Goal: Task Accomplishment & Management: Use online tool/utility

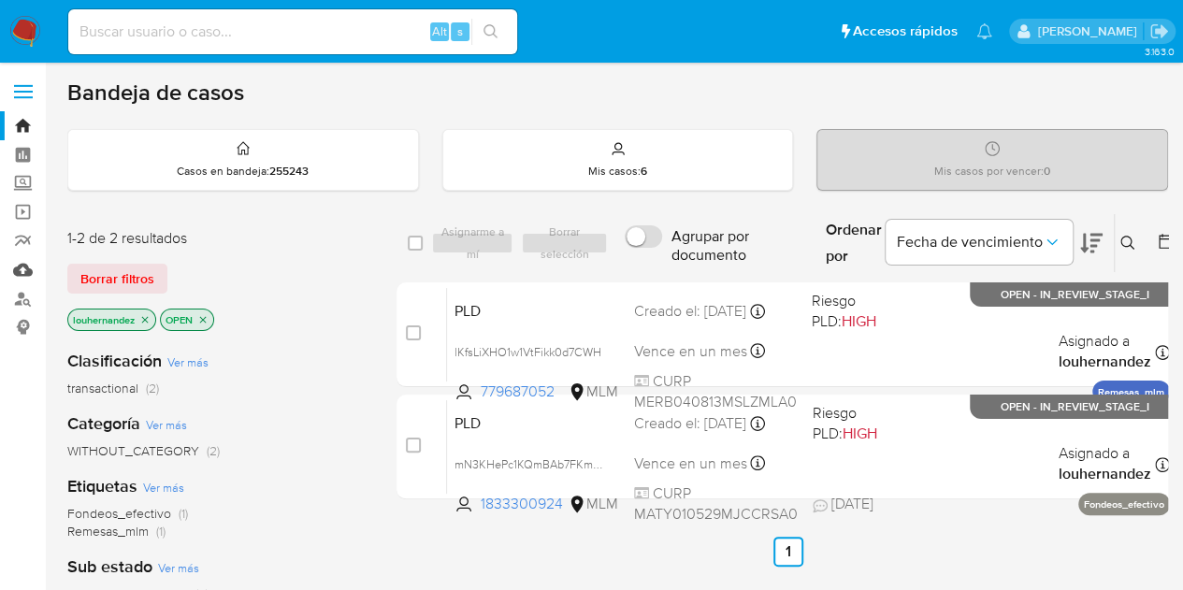
click at [24, 273] on link "Mulan" at bounding box center [111, 269] width 223 height 29
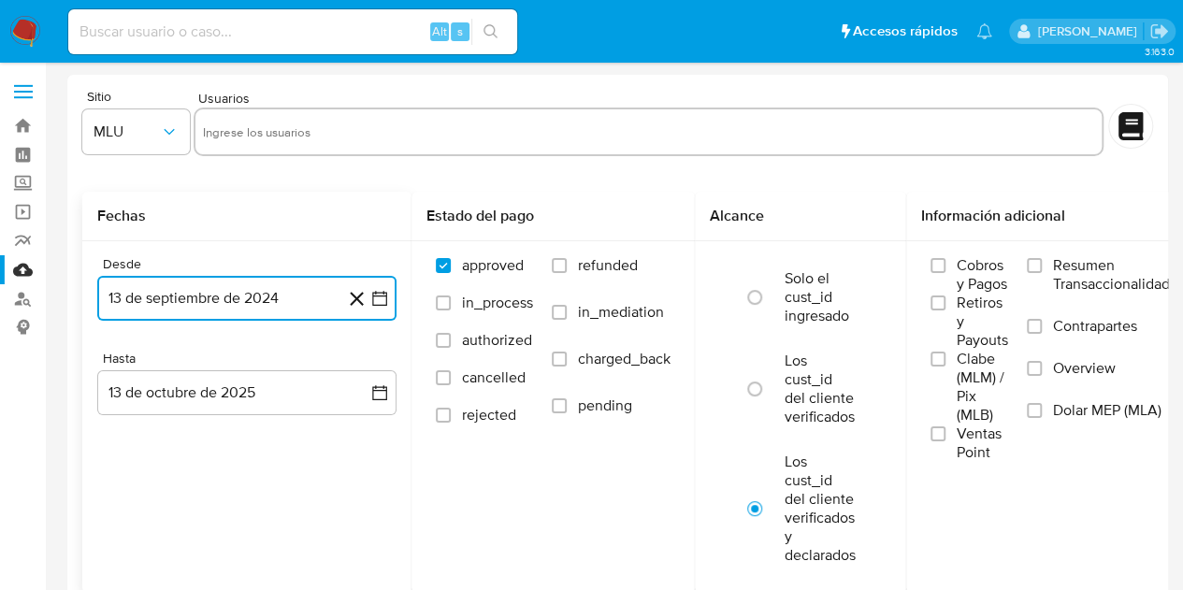
click at [383, 295] on icon "button" at bounding box center [379, 298] width 19 height 19
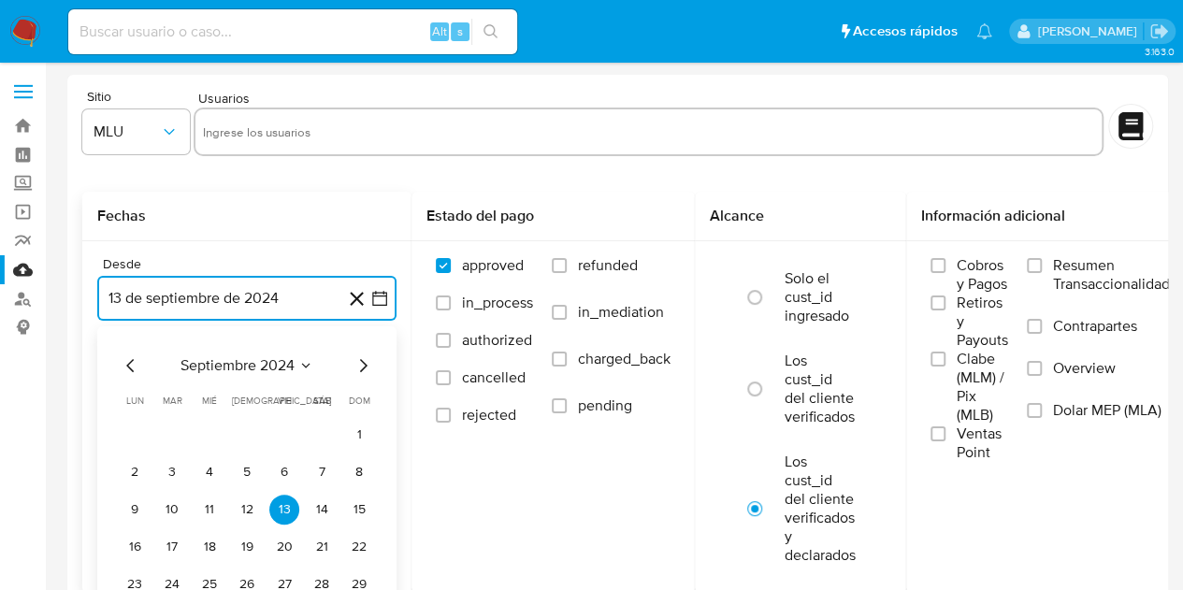
click at [306, 368] on icon "Seleccionar mes y año" at bounding box center [305, 365] width 15 height 15
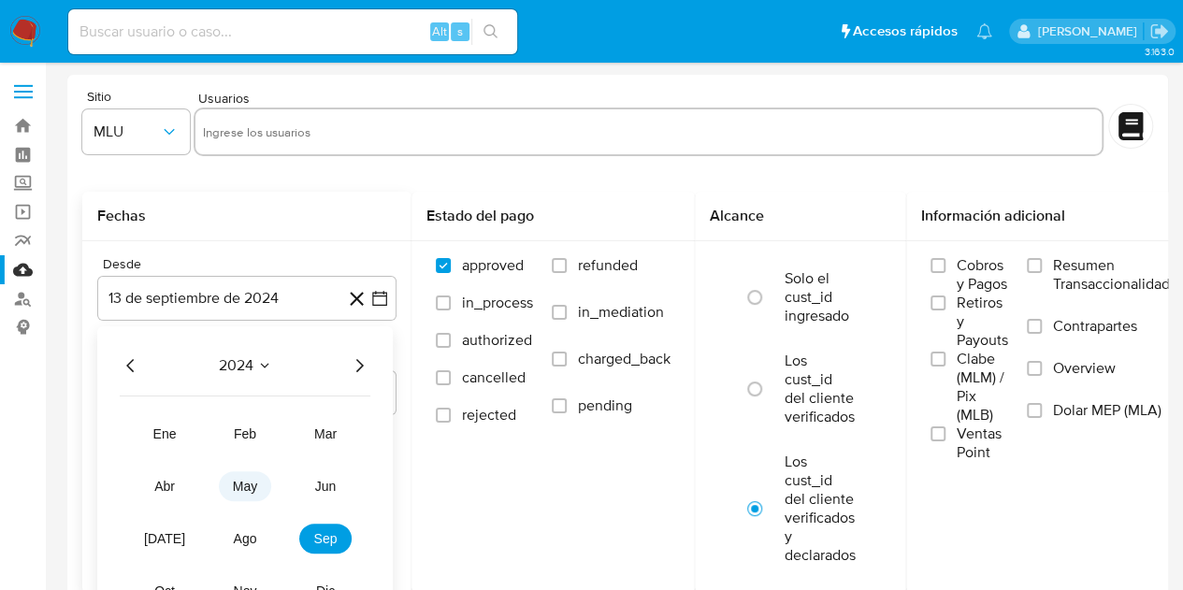
click at [249, 497] on button "may" at bounding box center [245, 486] width 52 height 30
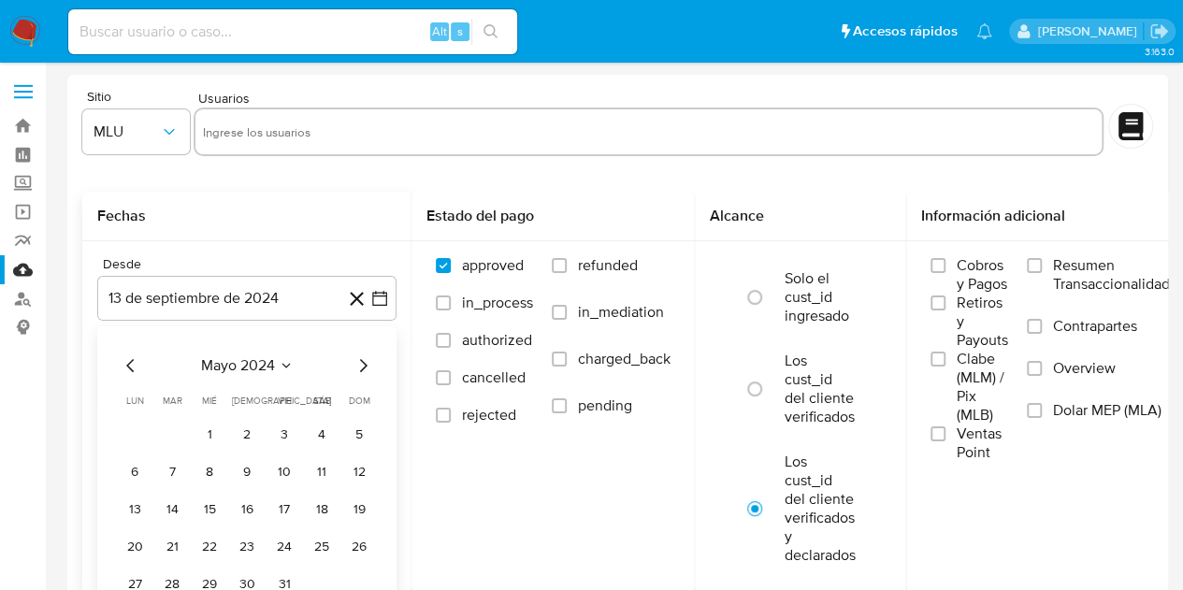
click at [282, 364] on icon "Seleccionar mes y año" at bounding box center [285, 365] width 8 height 5
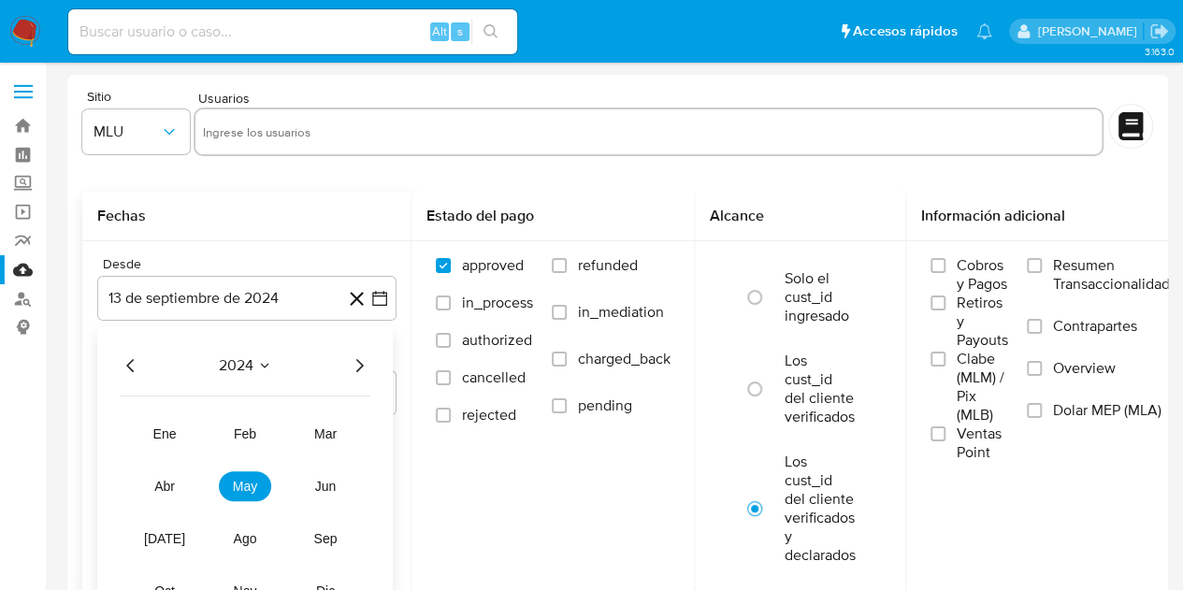
click at [257, 362] on icon "Seleccionar mes y año" at bounding box center [264, 365] width 15 height 15
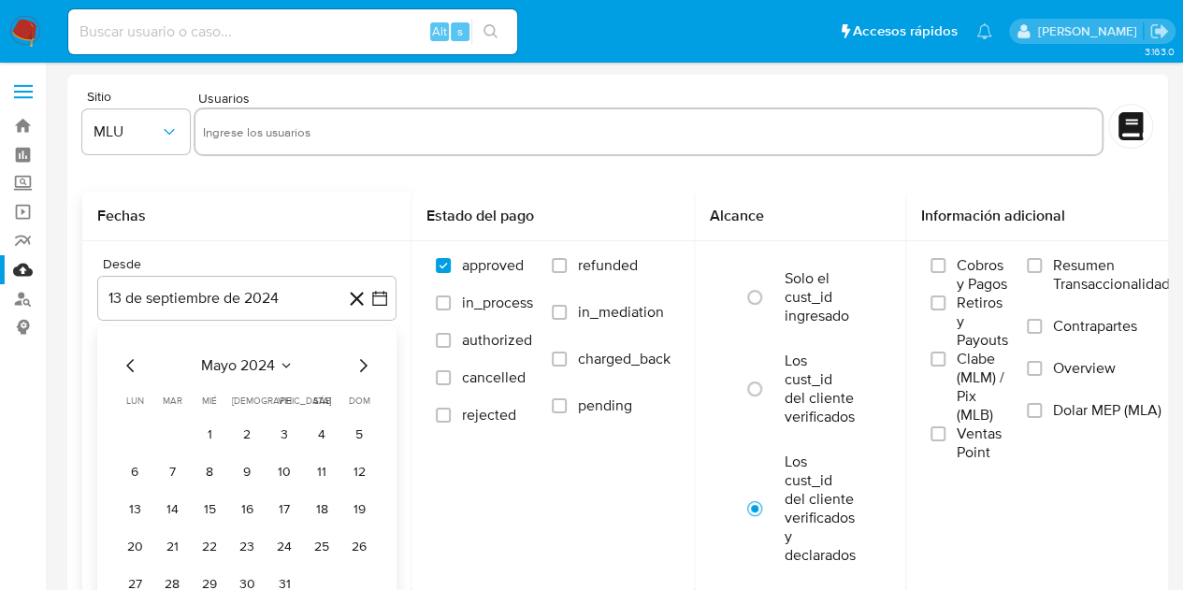
click at [282, 363] on icon "Seleccionar mes y año" at bounding box center [285, 365] width 8 height 5
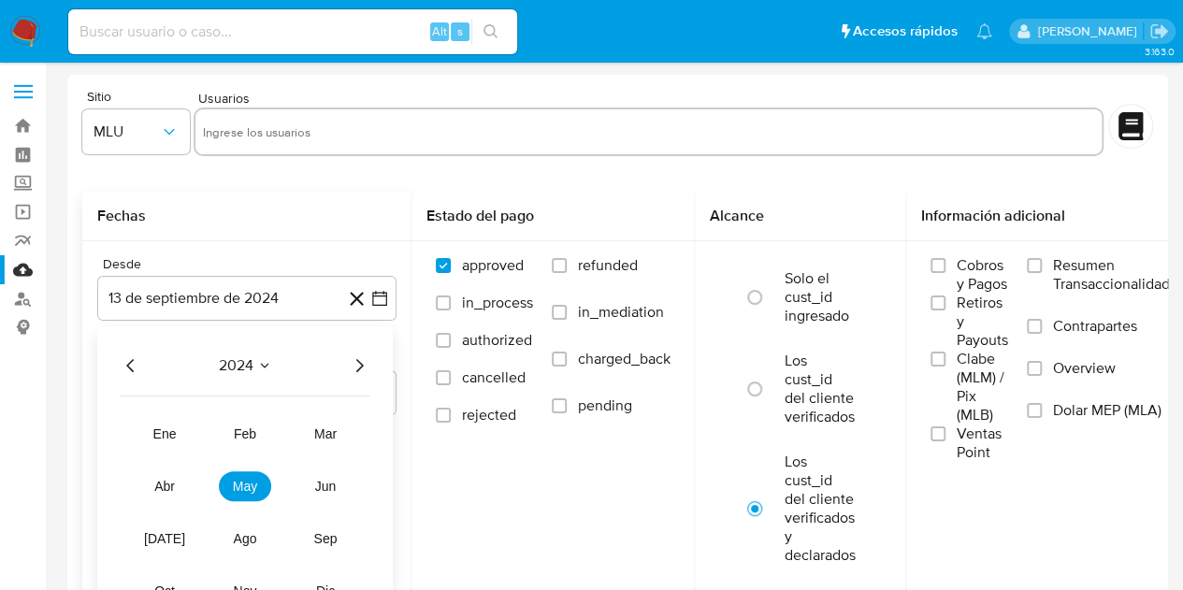
click at [352, 367] on icon "Año siguiente" at bounding box center [359, 365] width 22 height 22
click at [243, 484] on span "may" at bounding box center [245, 486] width 24 height 15
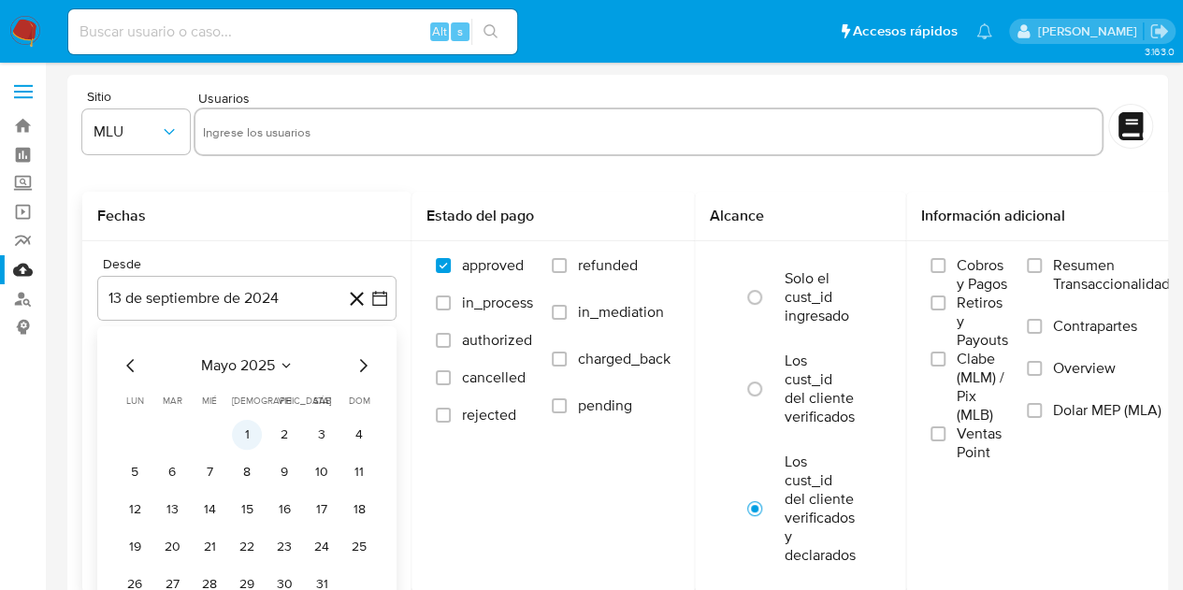
click at [249, 438] on button "1" at bounding box center [247, 435] width 30 height 30
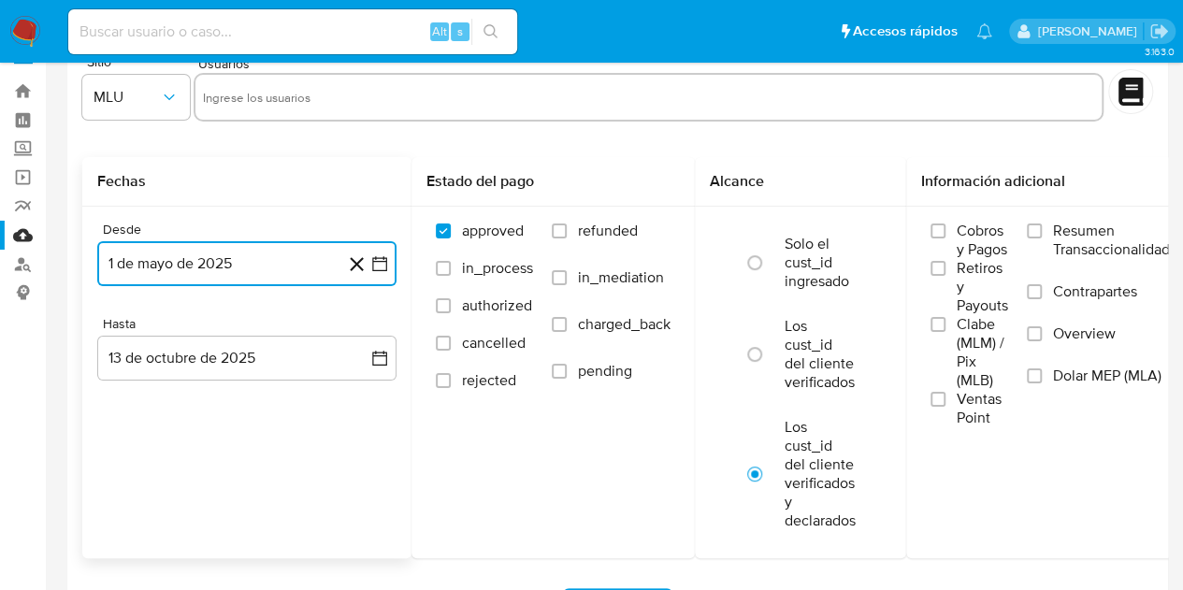
scroll to position [41, 0]
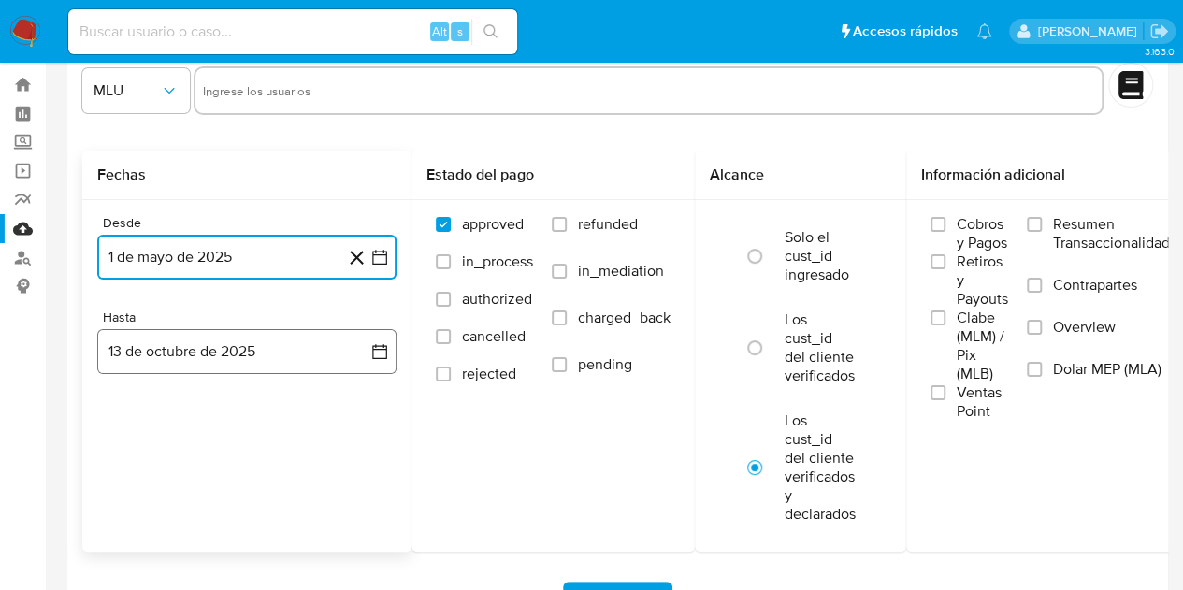
click at [388, 347] on icon "button" at bounding box center [379, 351] width 19 height 19
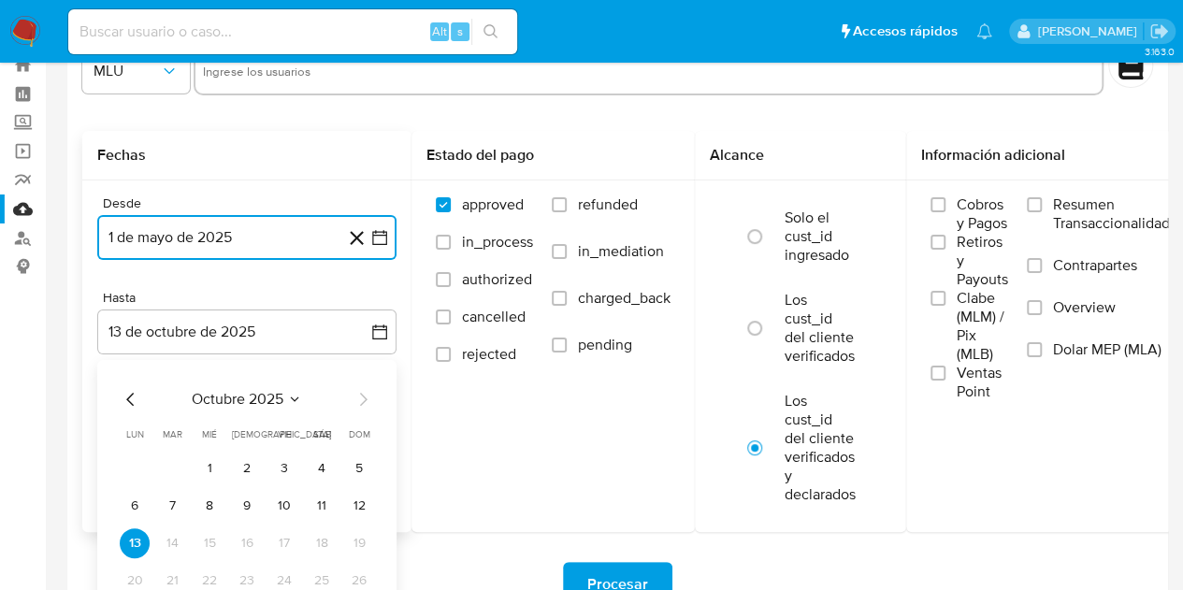
scroll to position [62, 0]
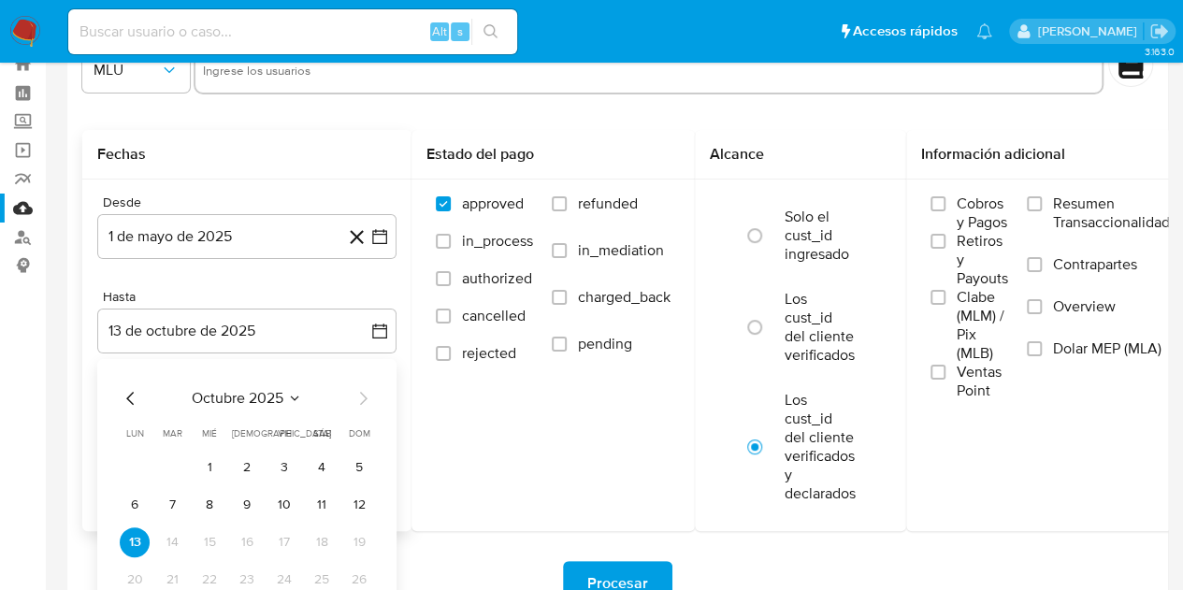
click at [127, 410] on div "octubre 2025 octubre 2025 lun lunes mar martes mié miércoles jue jueves vie vie…" at bounding box center [247, 509] width 254 height 245
click at [131, 399] on icon "Mes anterior" at bounding box center [131, 398] width 22 height 22
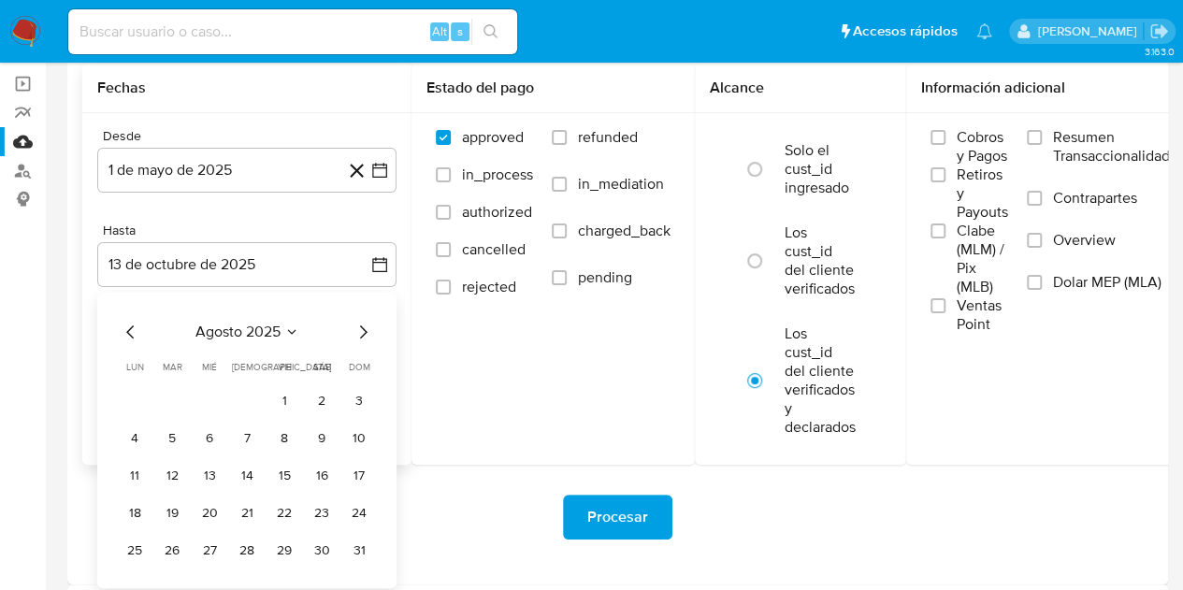
scroll to position [130, 0]
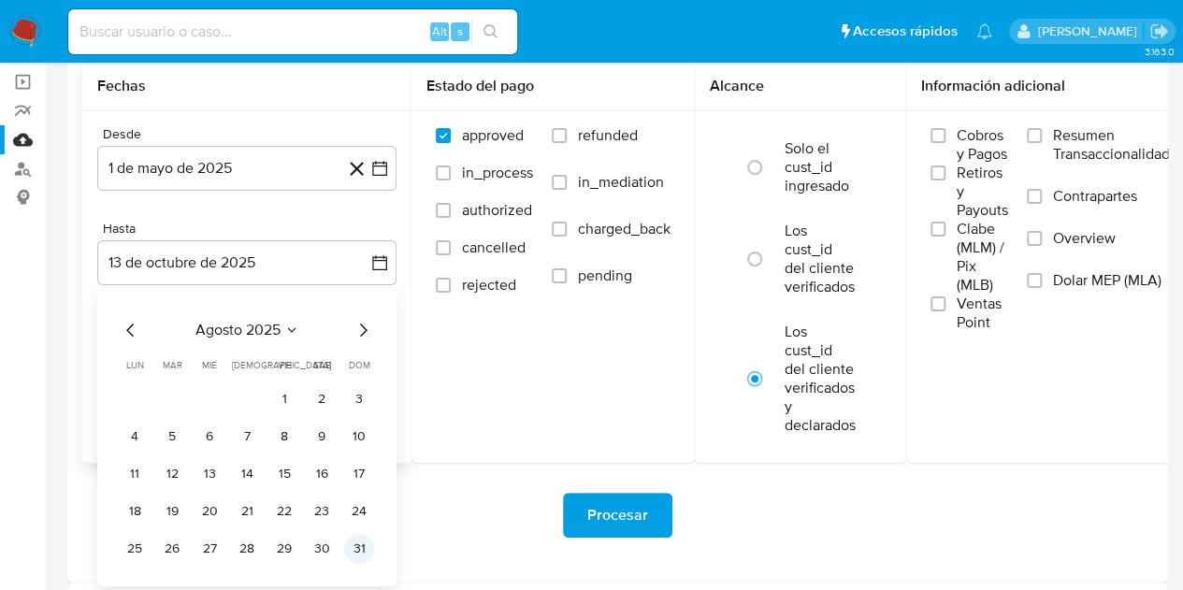
click at [358, 553] on button "31" at bounding box center [359, 549] width 30 height 30
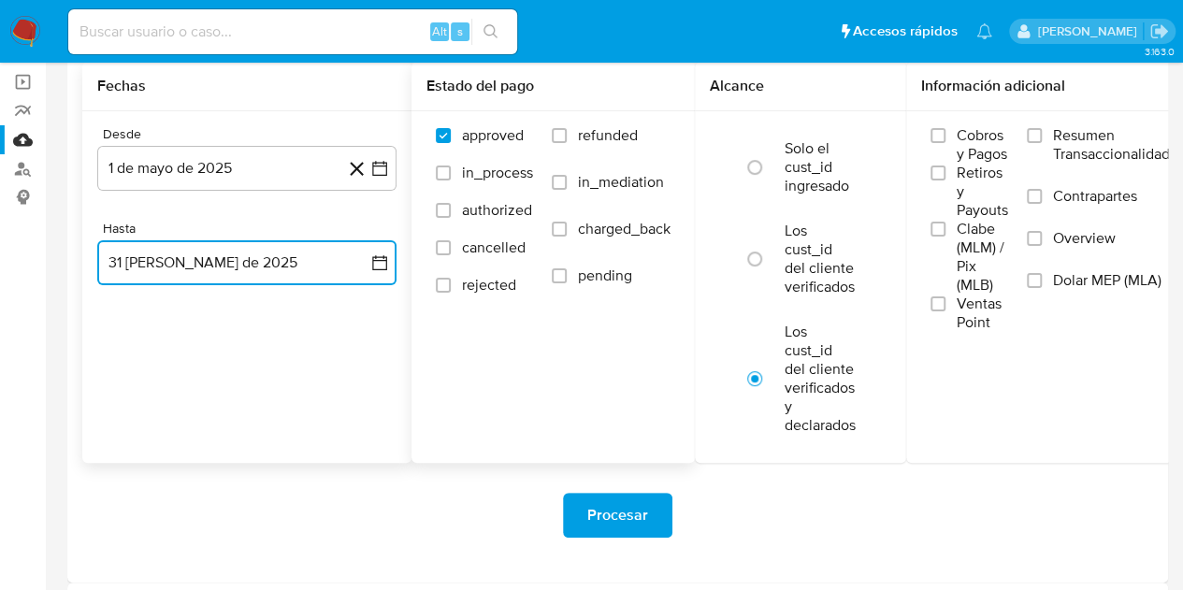
scroll to position [102, 0]
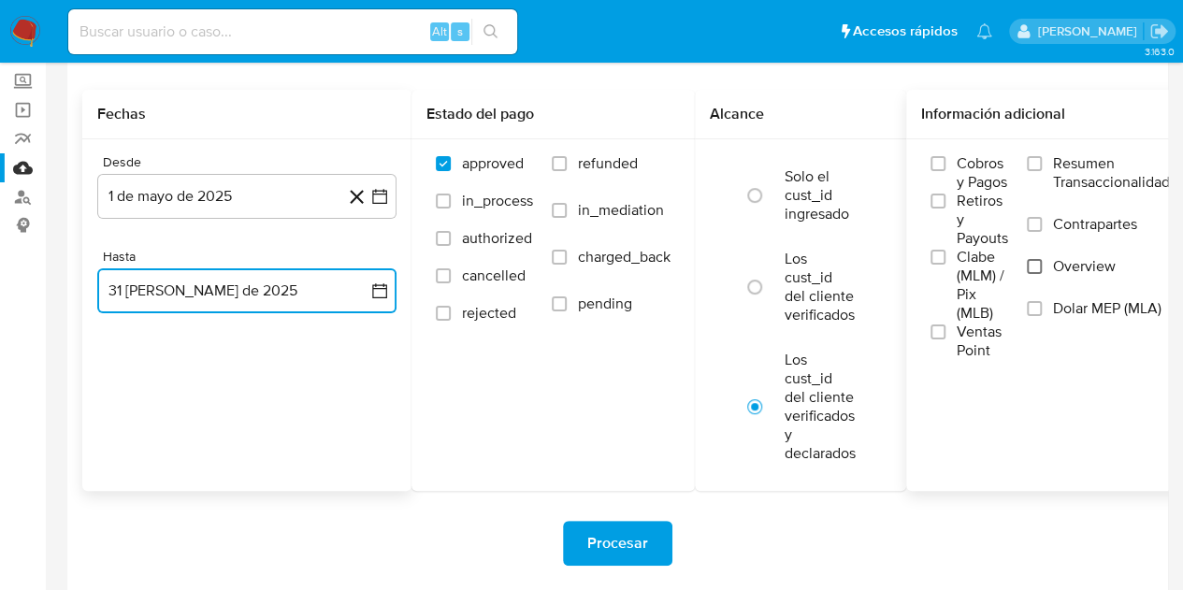
click at [1042, 266] on input "Overview" at bounding box center [1034, 266] width 15 height 15
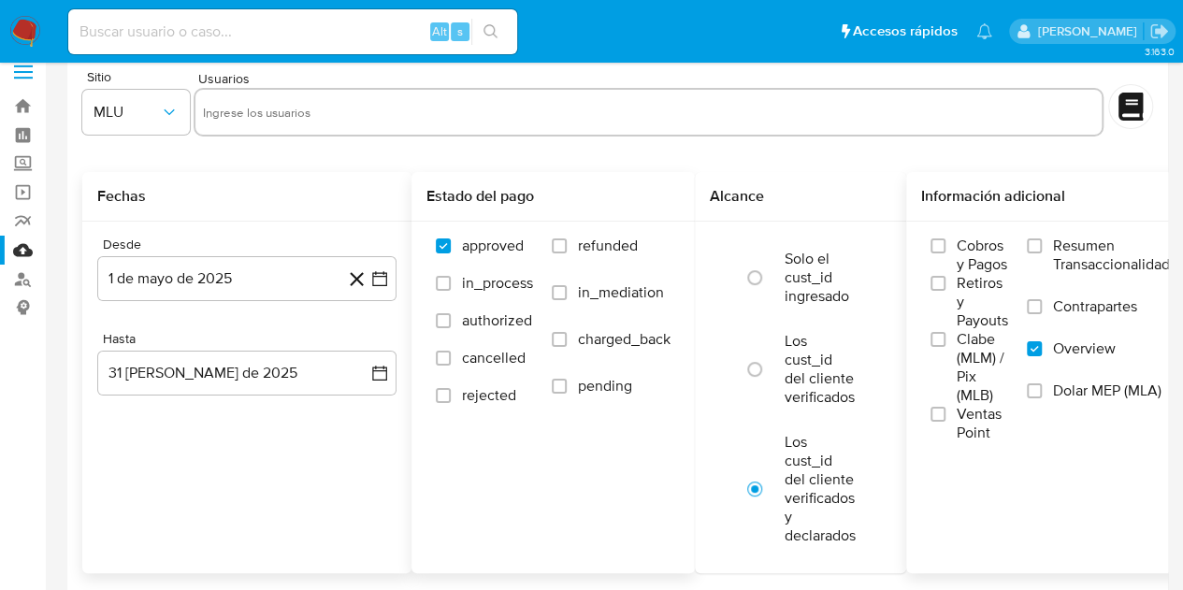
scroll to position [19, 0]
click at [301, 108] on input "text" at bounding box center [648, 113] width 891 height 30
paste input "260458748, 1755908121, 1629109814, 1614702664, 714157896, 298620296, 480678891,…"
type input "260458748, 1755908121, 1629109814, 1614702664, 714157896, 298620296, 480678891,…"
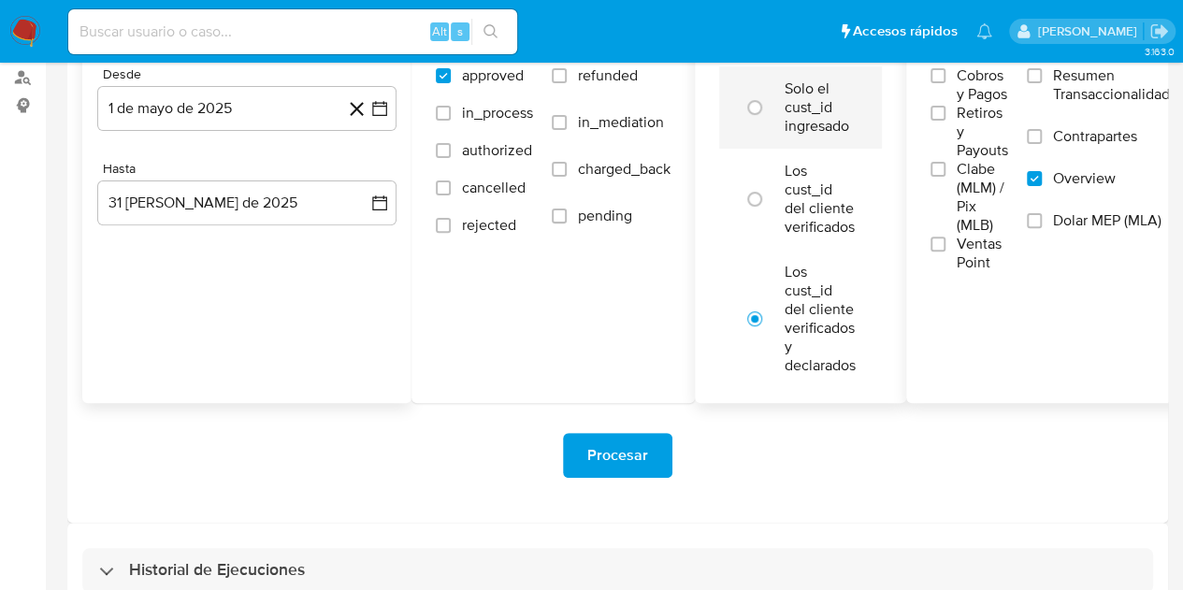
scroll to position [224, 0]
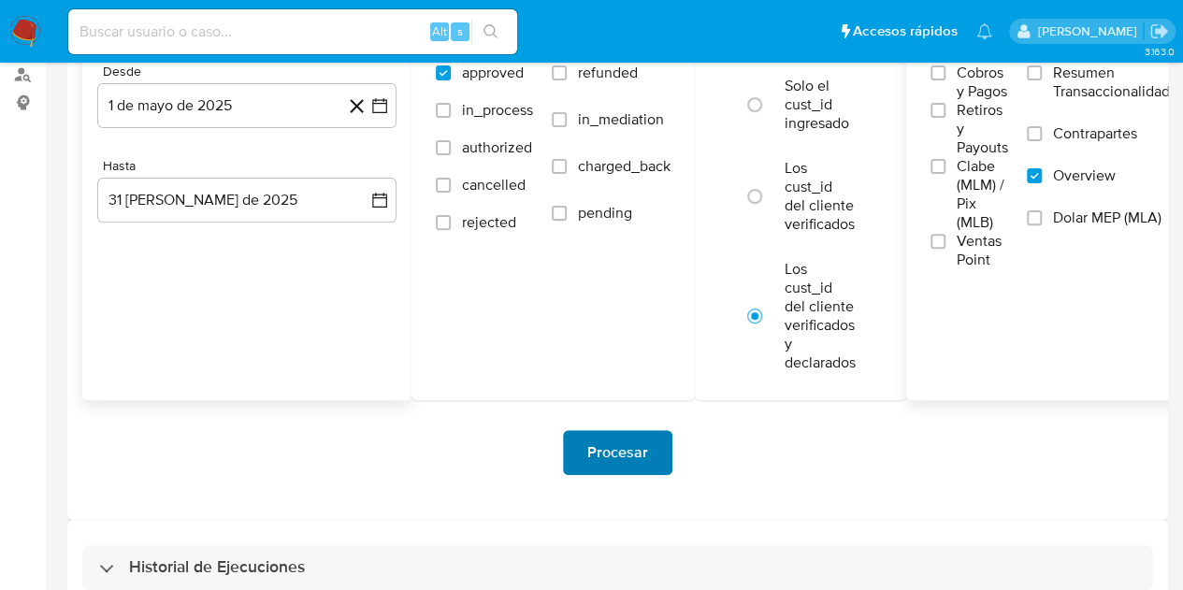
click at [615, 457] on span "Procesar" at bounding box center [617, 452] width 61 height 41
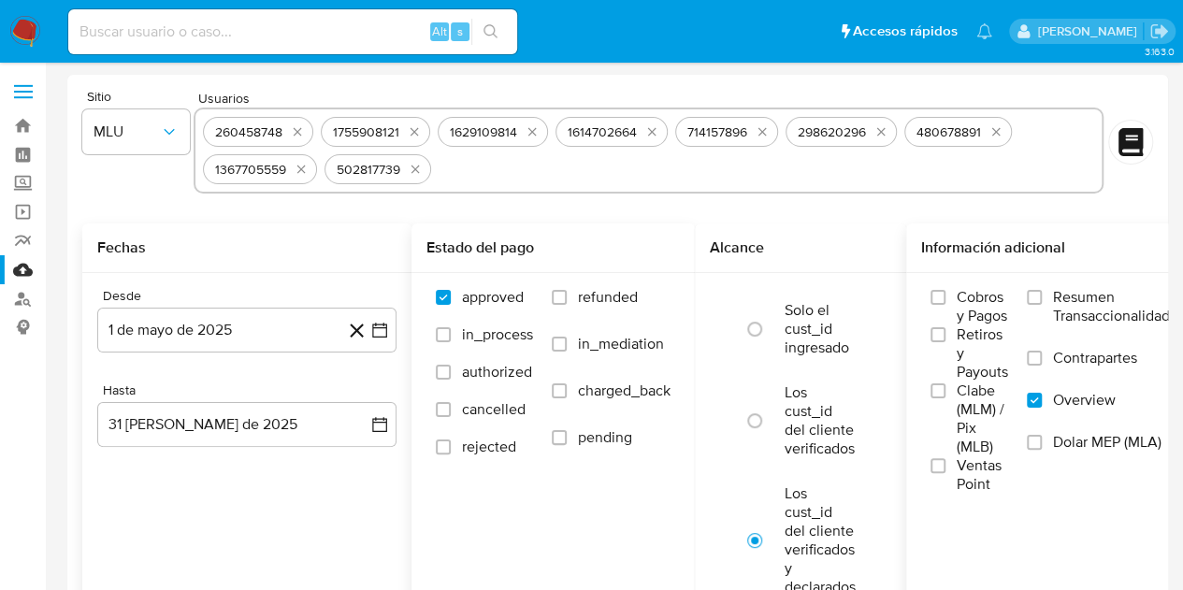
scroll to position [1, 0]
click at [154, 128] on span "MLU" at bounding box center [126, 131] width 66 height 19
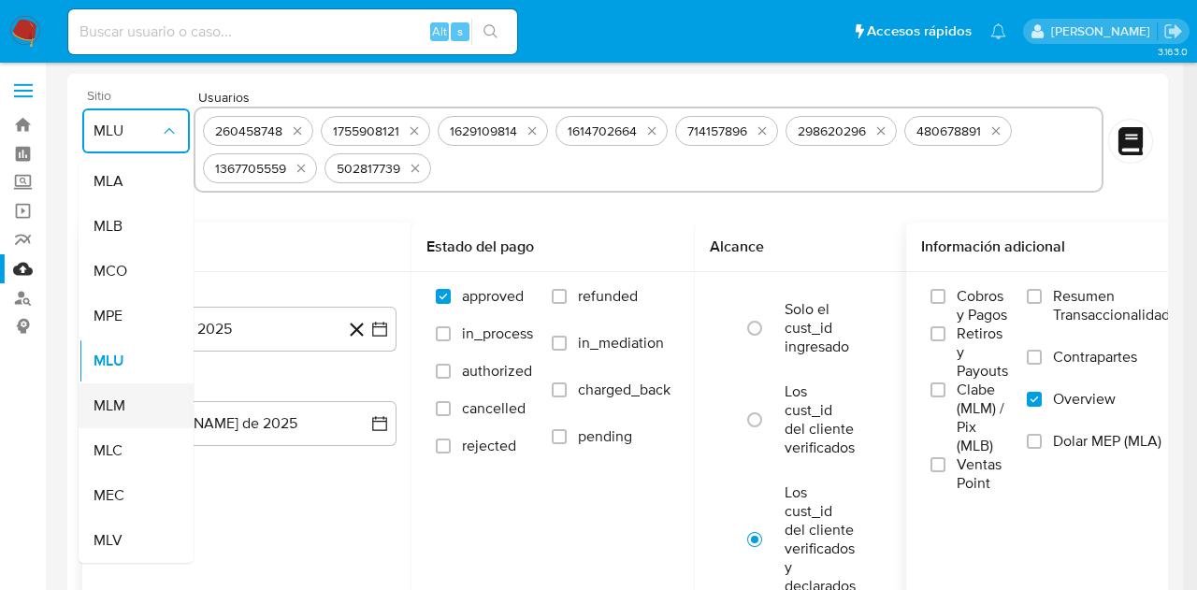
click at [129, 402] on div "MLM" at bounding box center [130, 405] width 74 height 45
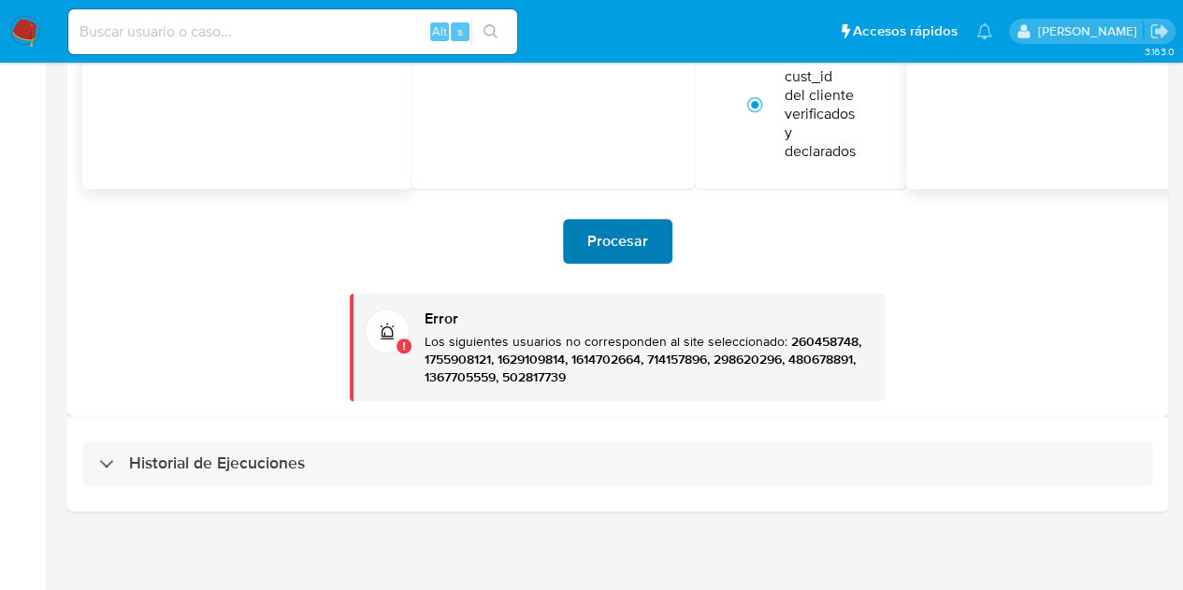
click at [625, 221] on span "Procesar" at bounding box center [617, 241] width 61 height 41
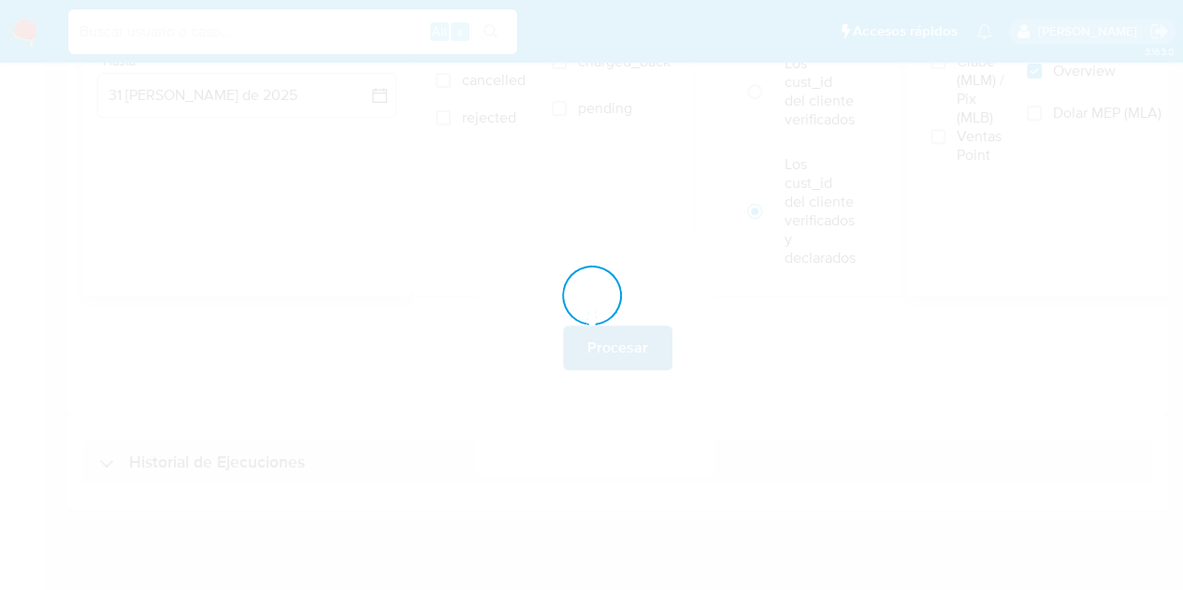
scroll to position [437, 0]
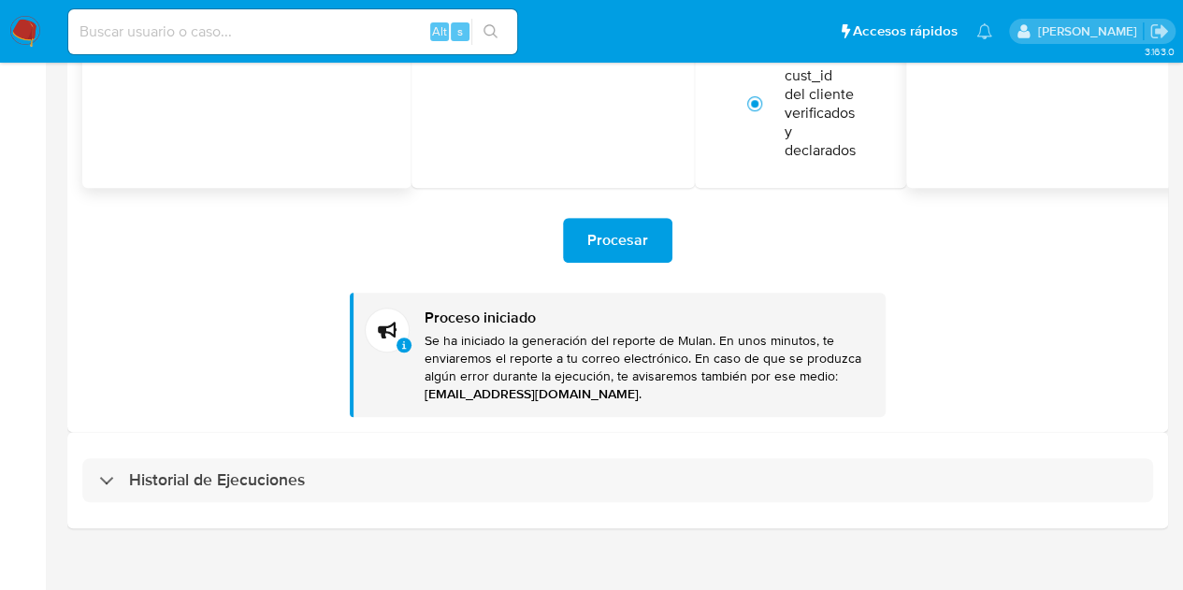
click at [22, 36] on img at bounding box center [25, 32] width 32 height 32
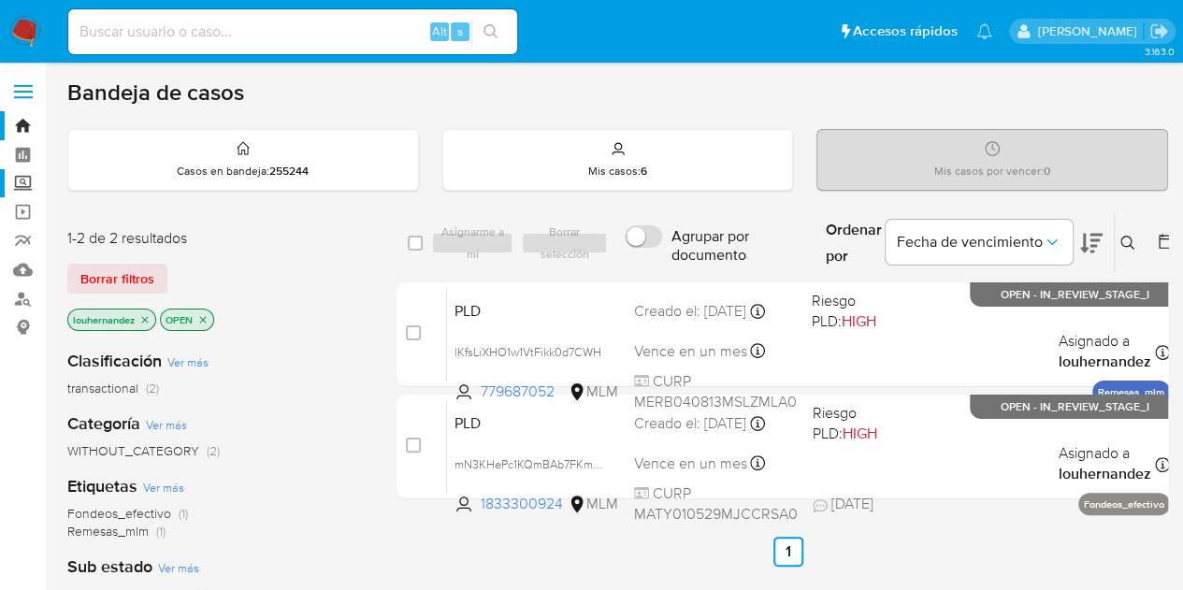
click at [28, 175] on label "Screening" at bounding box center [111, 183] width 223 height 29
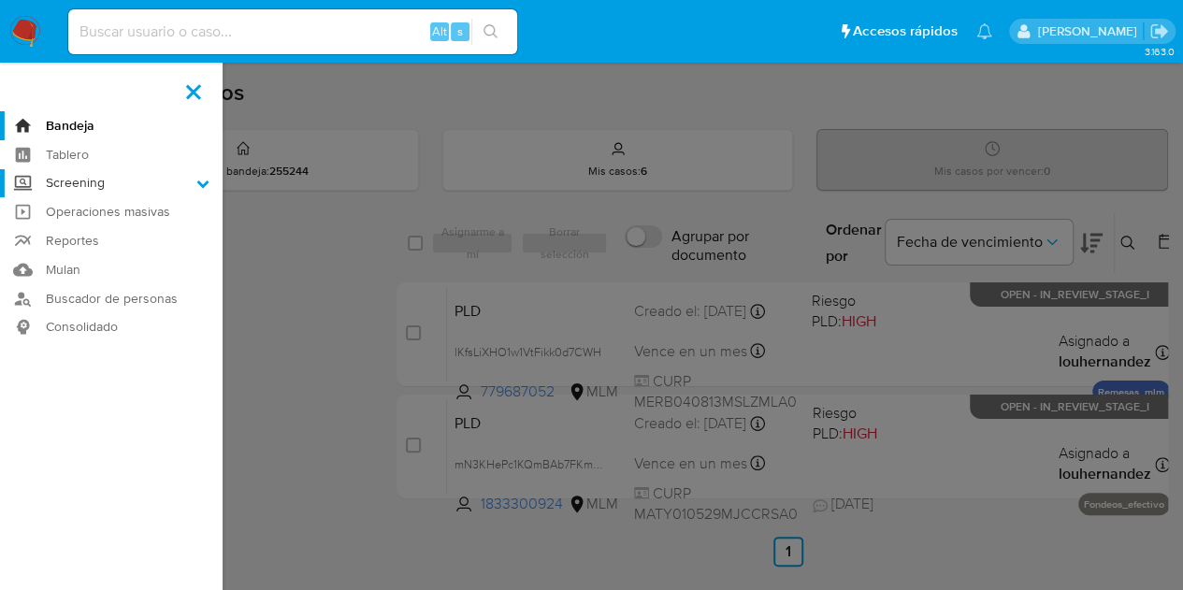
click at [0, 0] on input "Screening" at bounding box center [0, 0] width 0 height 0
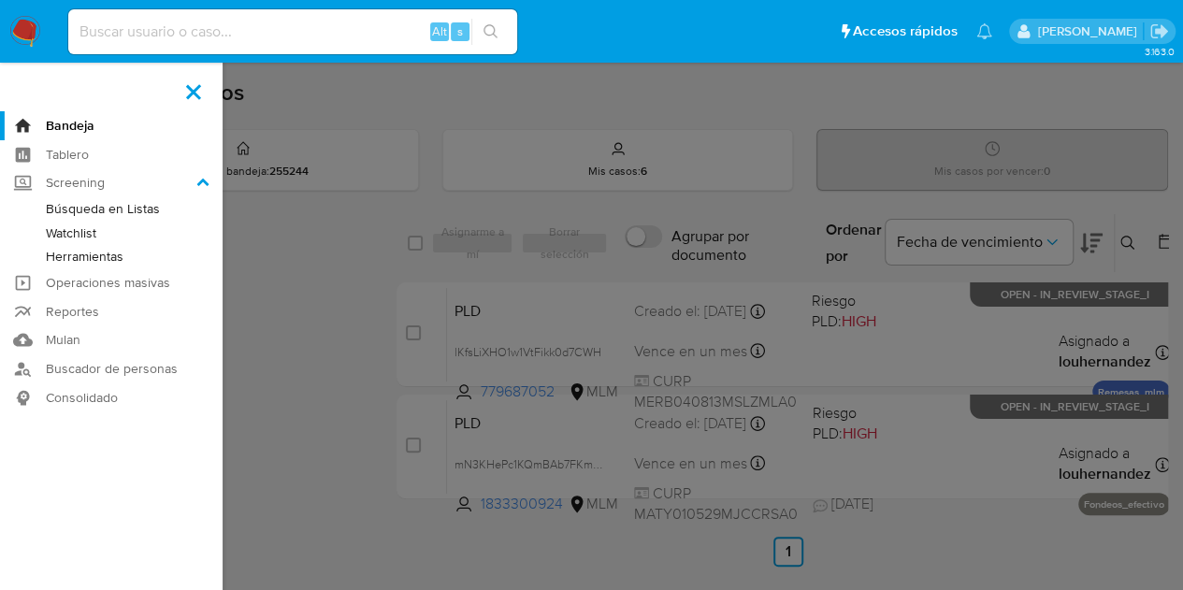
click at [84, 253] on link "Herramientas" at bounding box center [111, 256] width 223 height 23
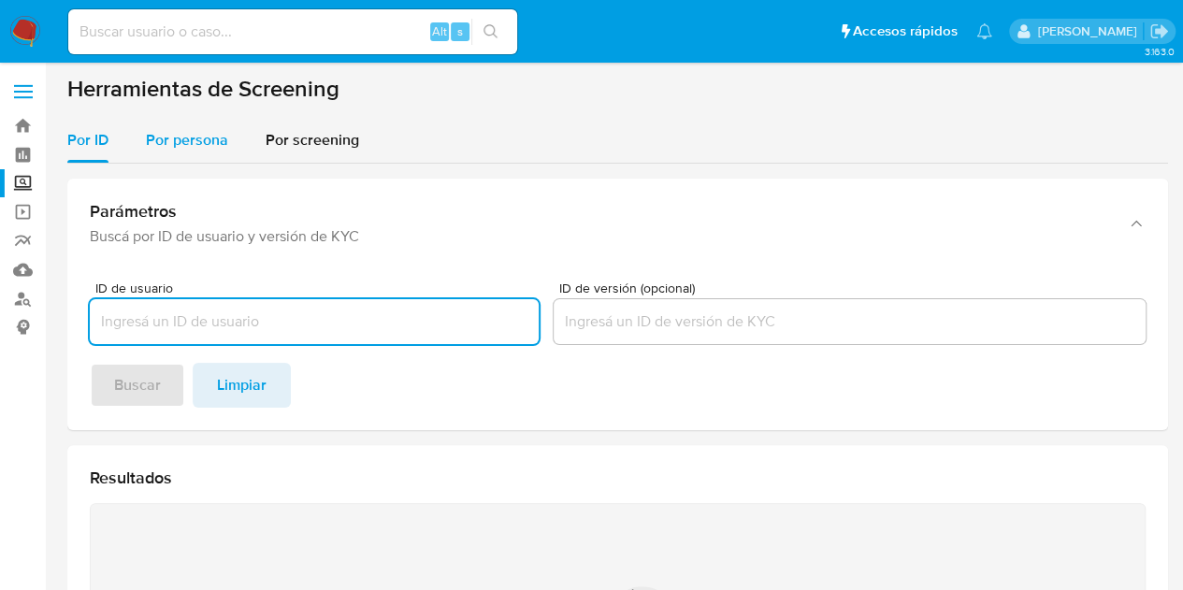
click at [161, 124] on div "Por persona" at bounding box center [187, 140] width 82 height 45
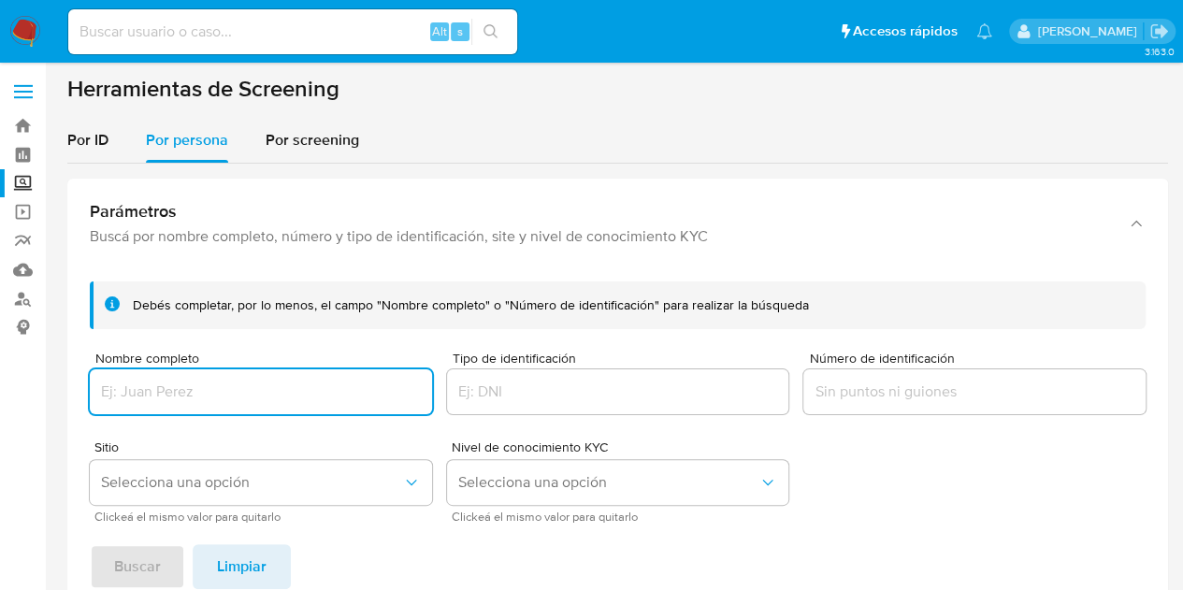
click at [174, 397] on input "Nombre completo" at bounding box center [261, 392] width 342 height 24
type input "260458748, 1755908121, 1629109814, 1614702664, 714157896, 298620296, 480678891,…"
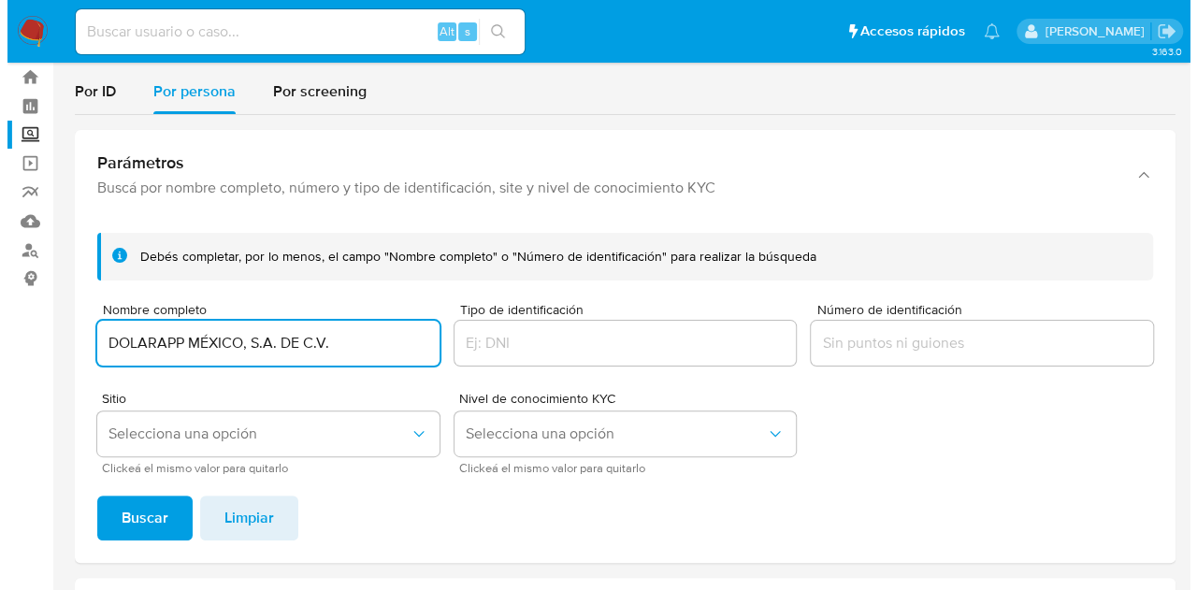
scroll to position [54, 0]
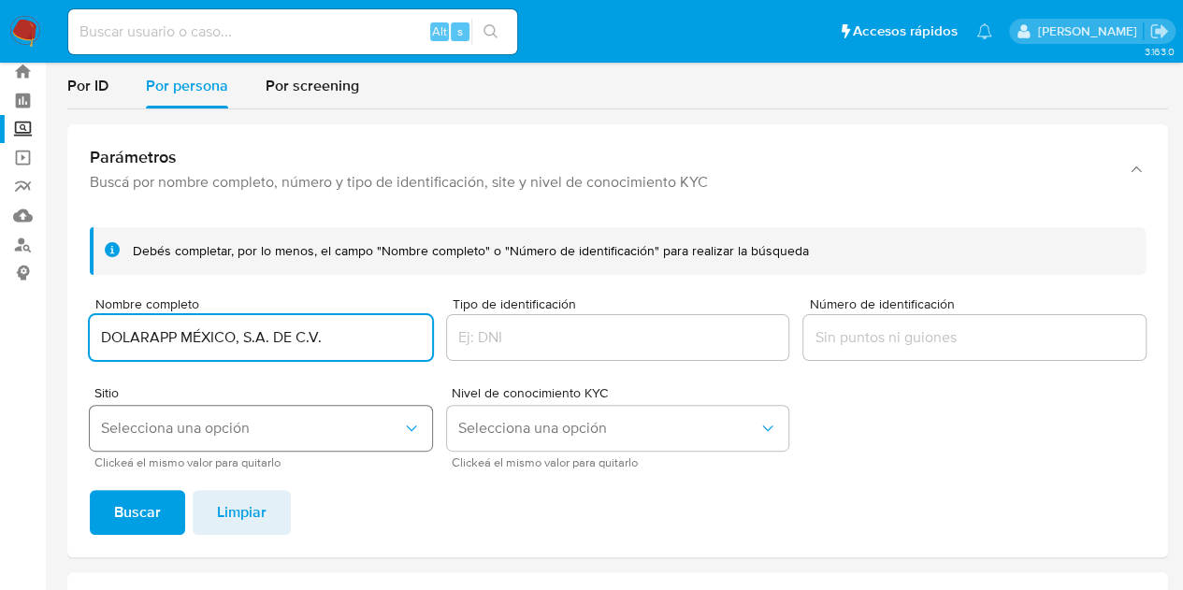
type input "DOLARAPP MÉXICO, S.A. DE C.V."
click at [305, 424] on span "Selecciona una opción" at bounding box center [251, 428] width 301 height 19
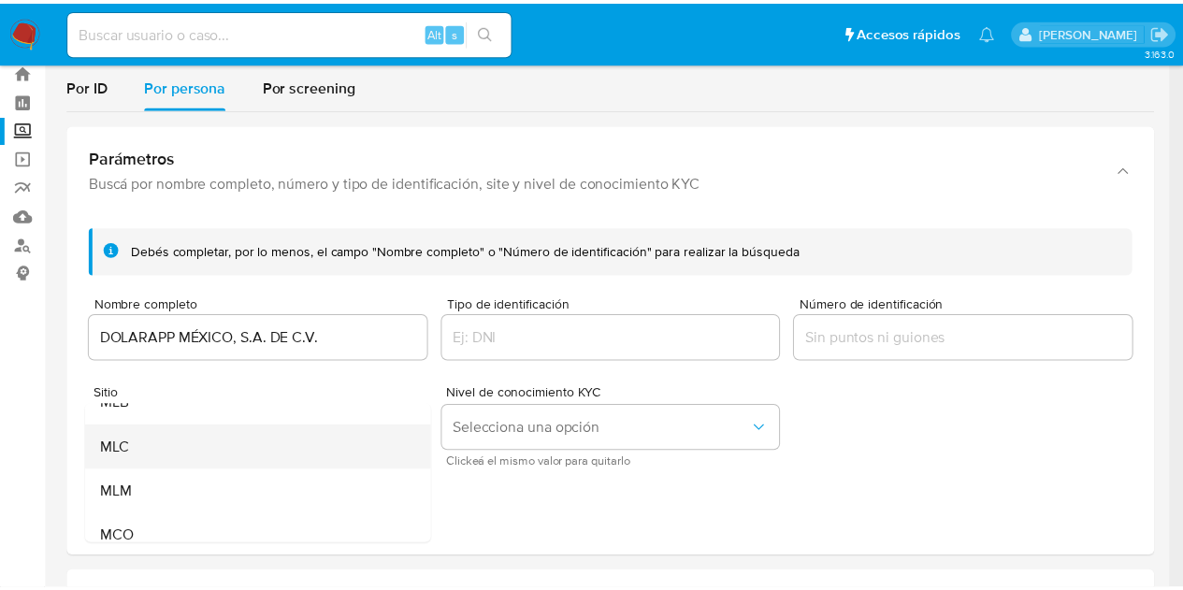
scroll to position [71, 0]
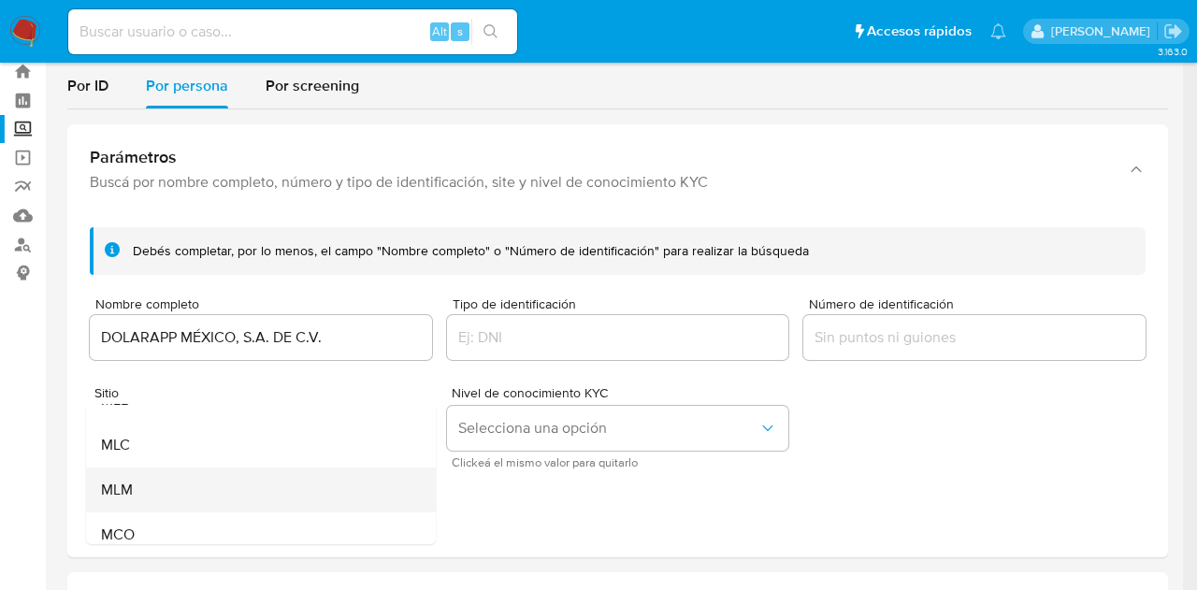
click at [164, 499] on div "MLM" at bounding box center [255, 489] width 309 height 45
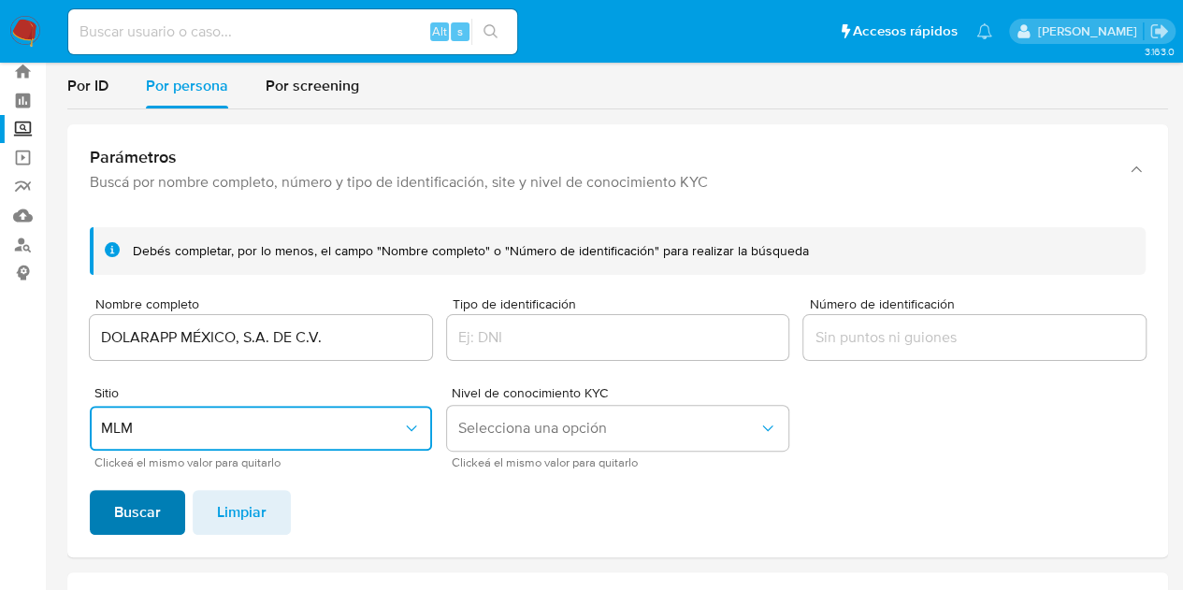
click at [144, 510] on span "Buscar" at bounding box center [137, 512] width 47 height 41
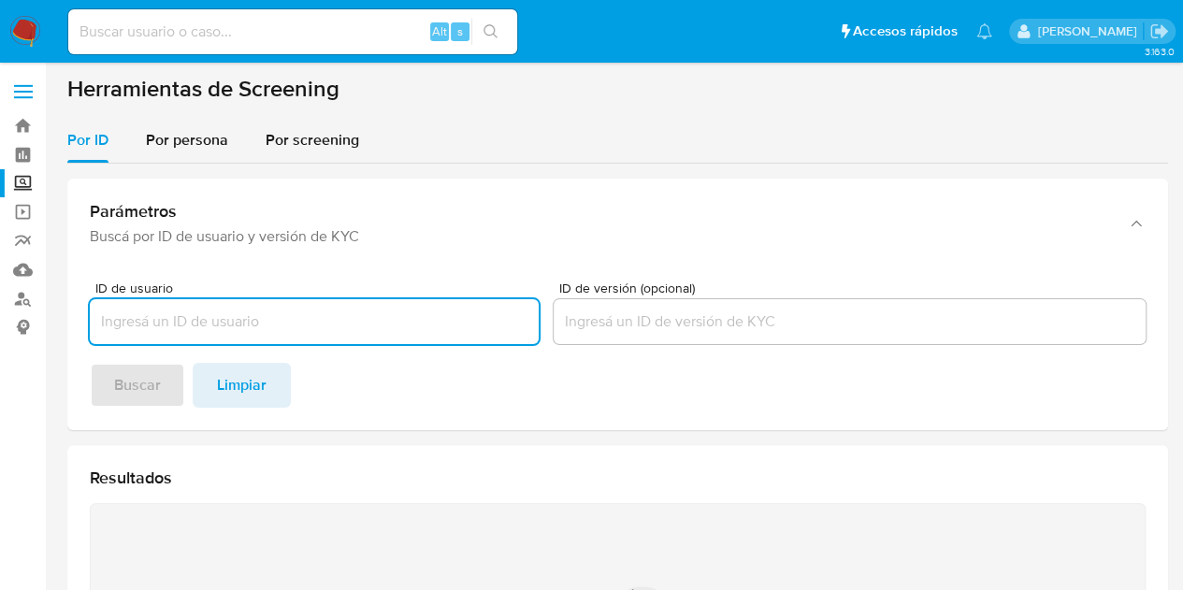
click at [184, 115] on section "Herramientas de Screening Por ID Por persona Por screening Parámetros Buscá por…" at bounding box center [617, 471] width 1100 height 793
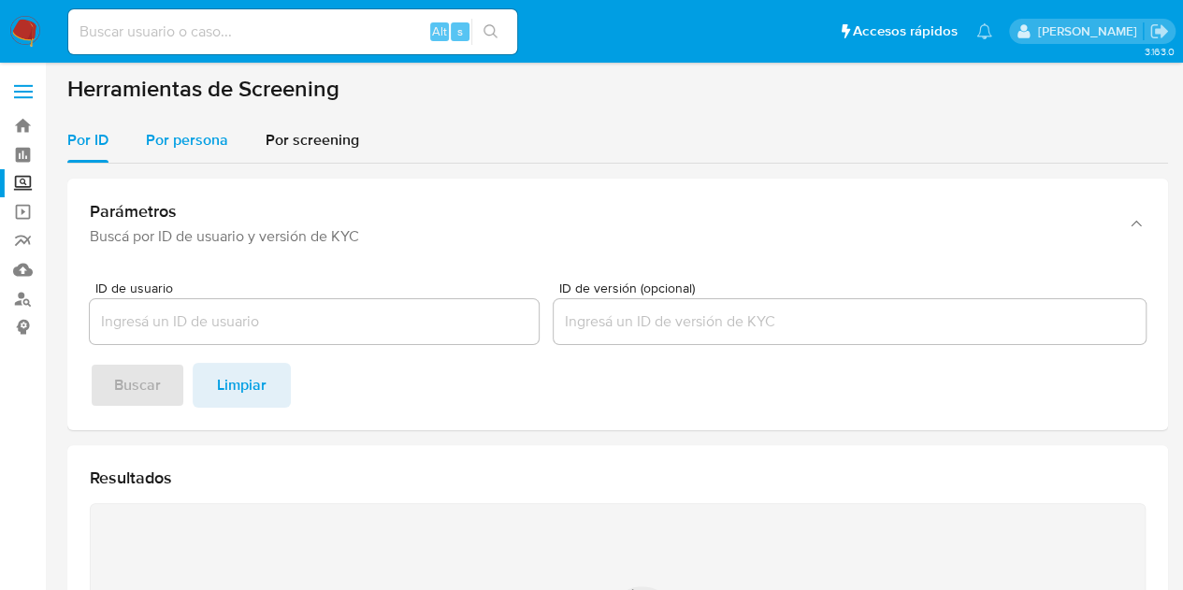
click at [181, 132] on span "Por persona" at bounding box center [187, 140] width 82 height 22
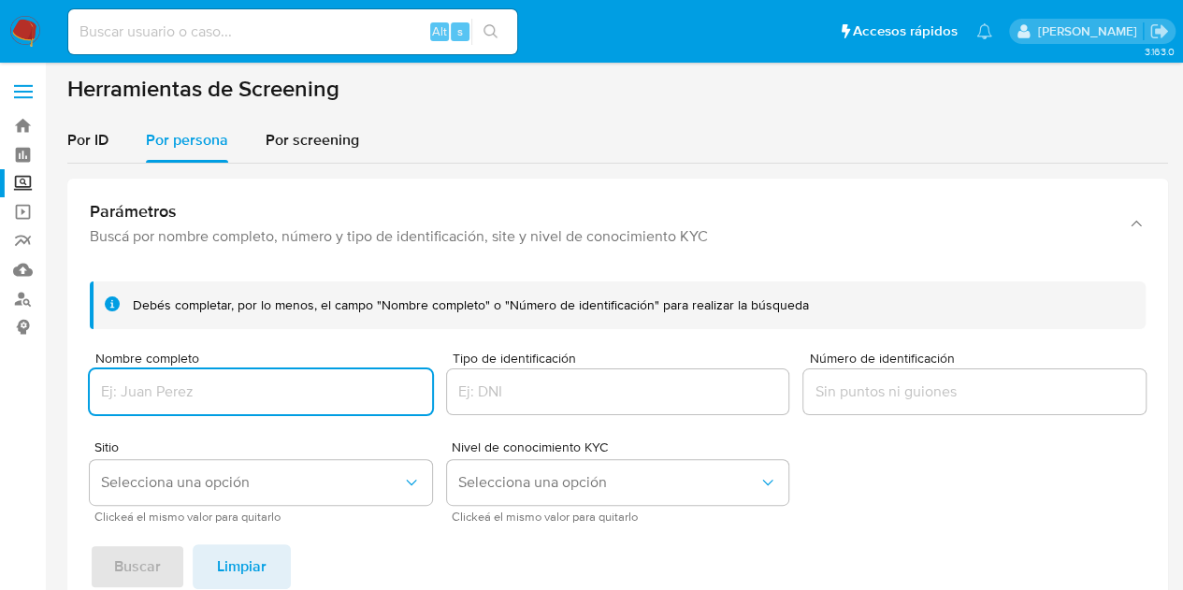
click at [202, 388] on input "Nombre completo" at bounding box center [261, 392] width 342 height 24
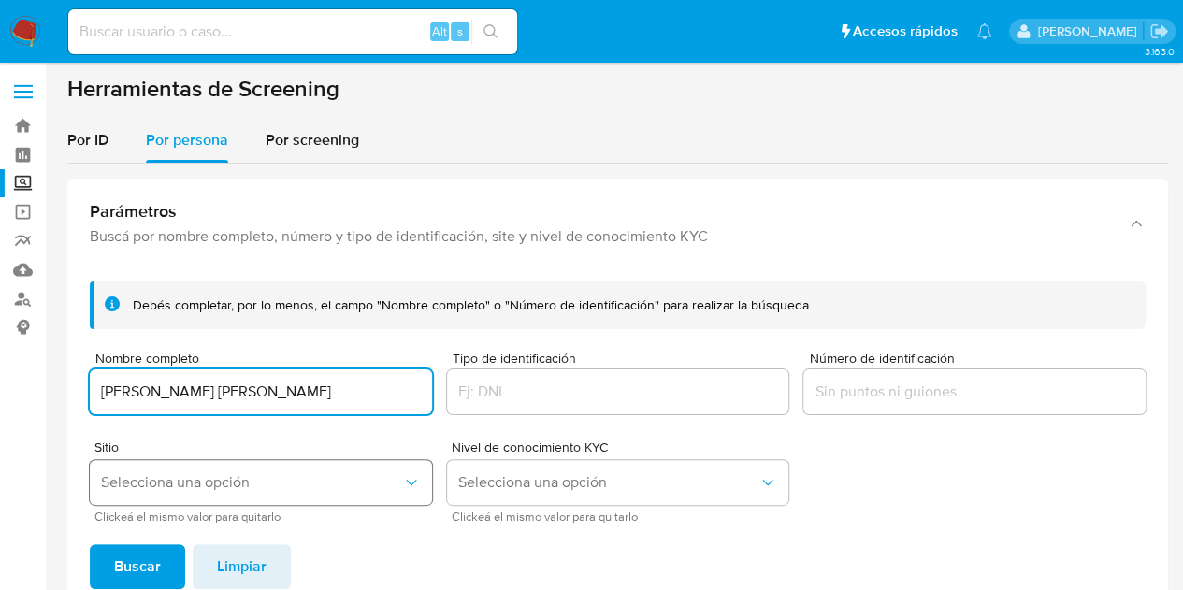
type input "[PERSON_NAME] [PERSON_NAME]"
click at [243, 493] on button "Selecciona una opción" at bounding box center [261, 482] width 342 height 45
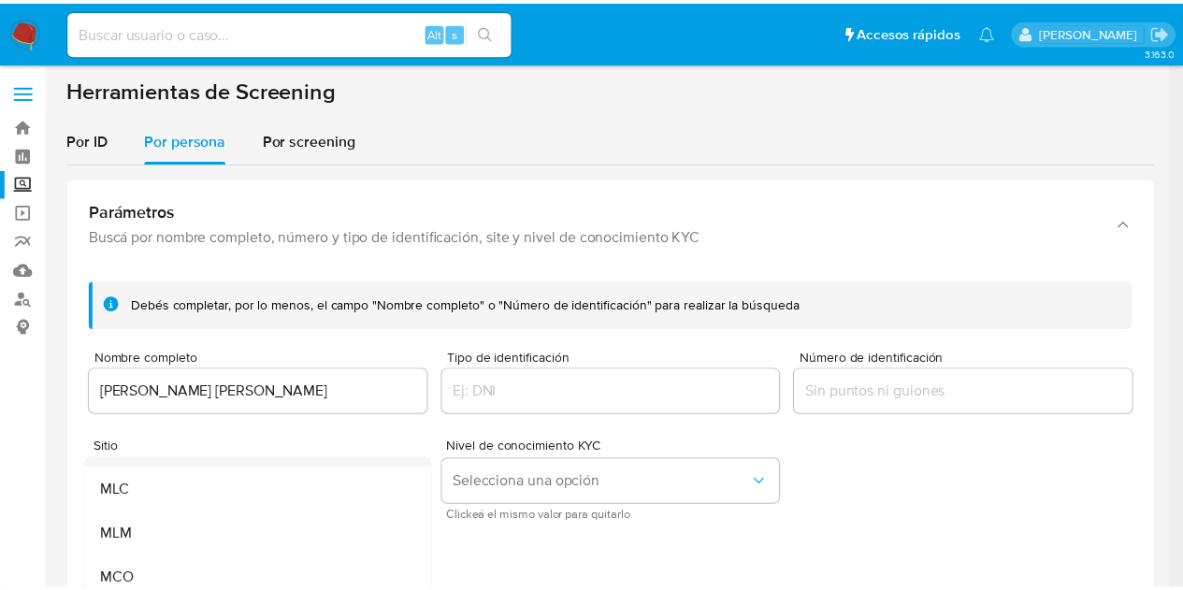
scroll to position [80, 0]
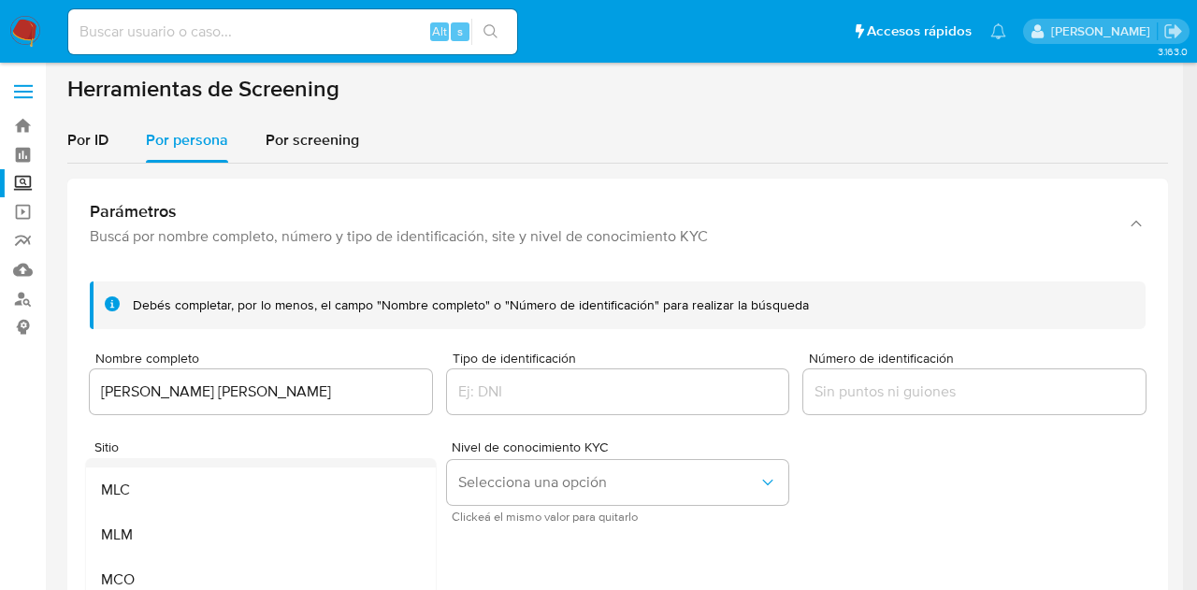
click at [183, 522] on div "MLM" at bounding box center [255, 534] width 309 height 45
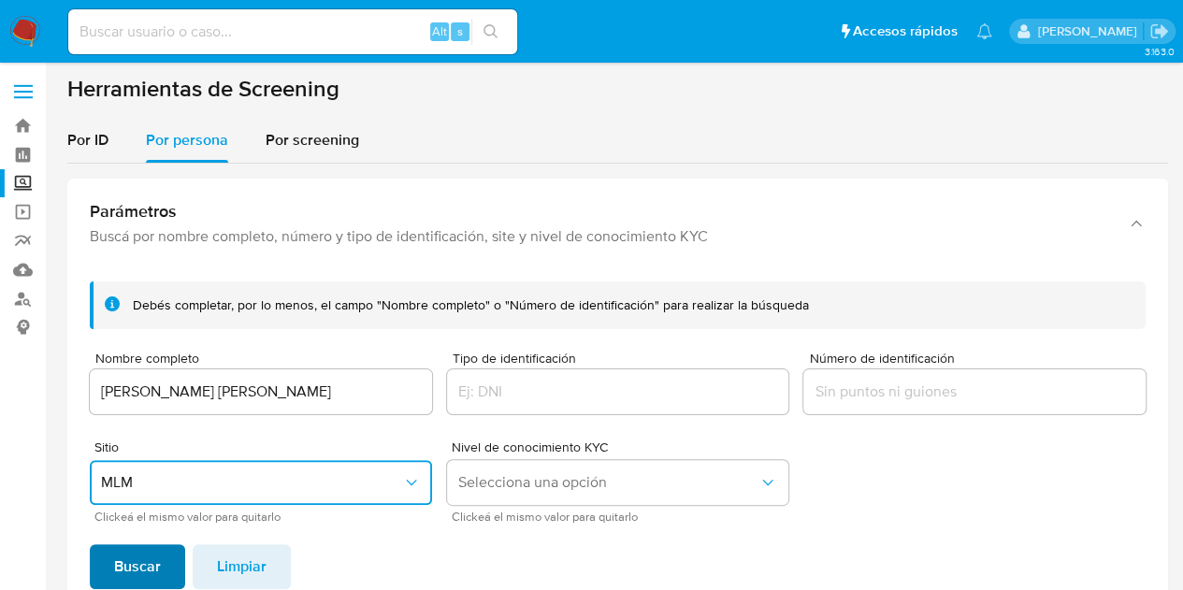
click at [131, 560] on span "Buscar" at bounding box center [137, 566] width 47 height 41
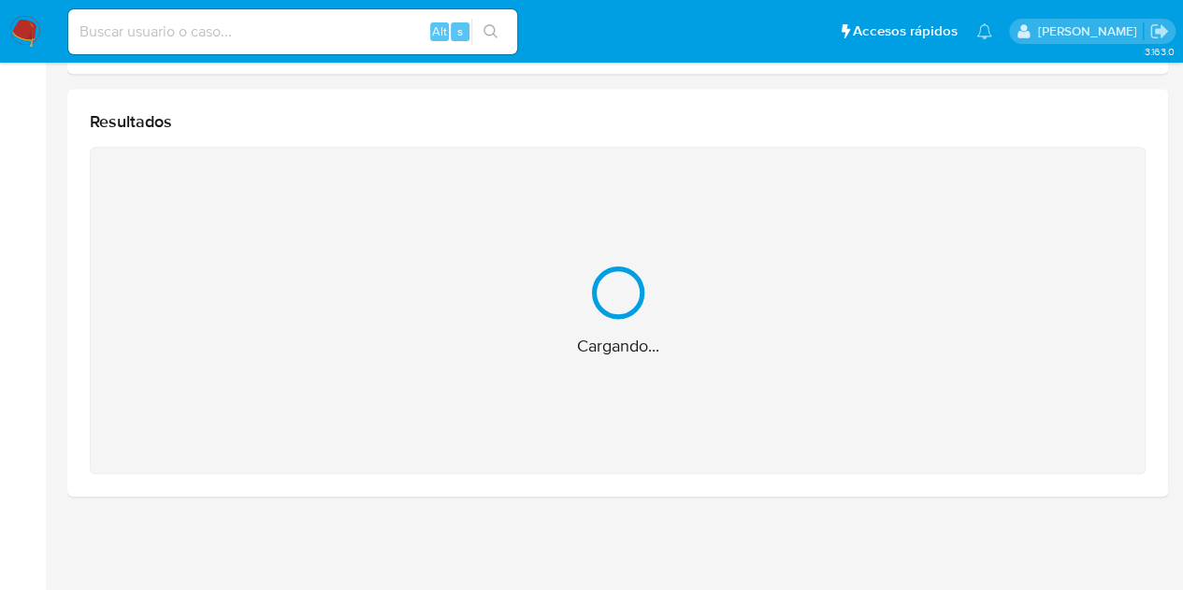
scroll to position [240, 0]
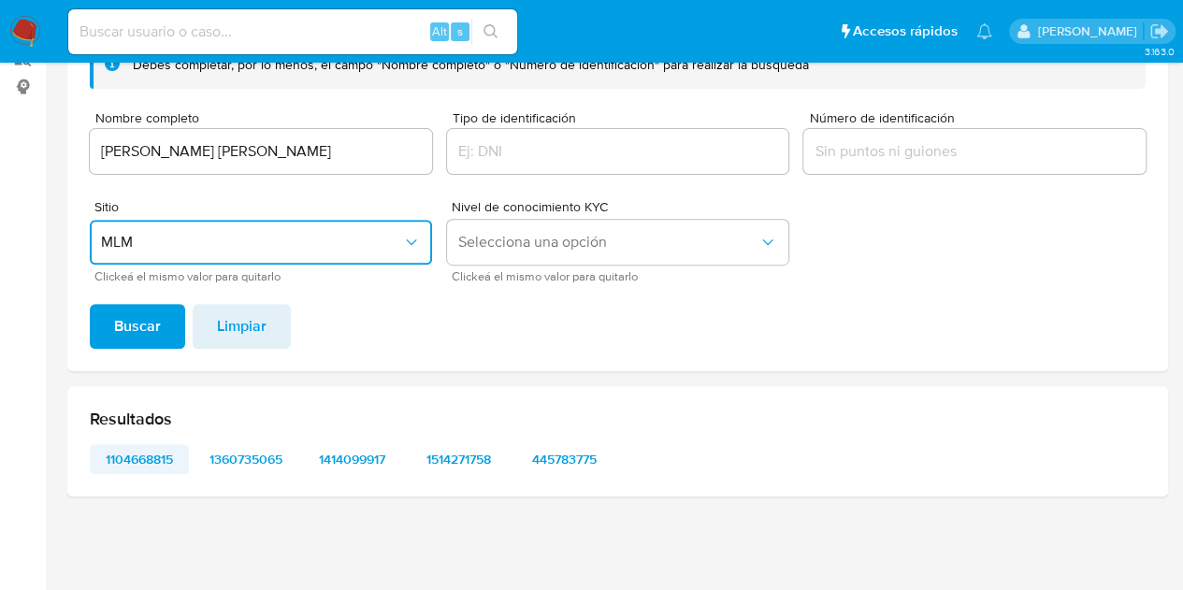
click at [162, 467] on span "1104668815" at bounding box center [139, 459] width 73 height 26
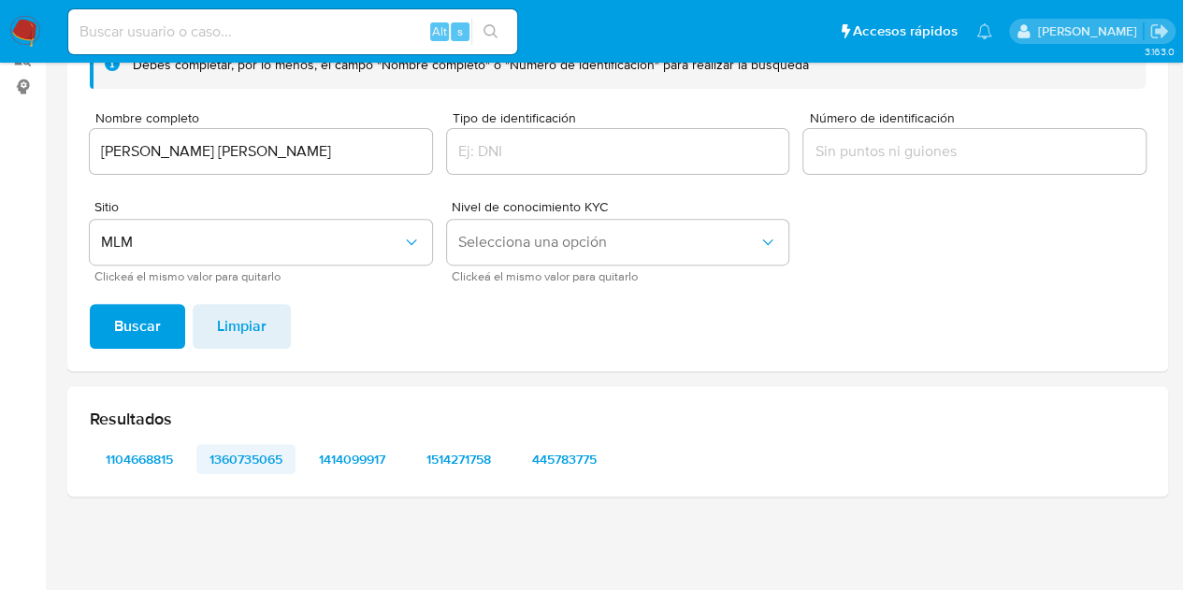
click at [234, 455] on span "1360735065" at bounding box center [245, 459] width 73 height 26
click at [33, 24] on img at bounding box center [25, 32] width 32 height 32
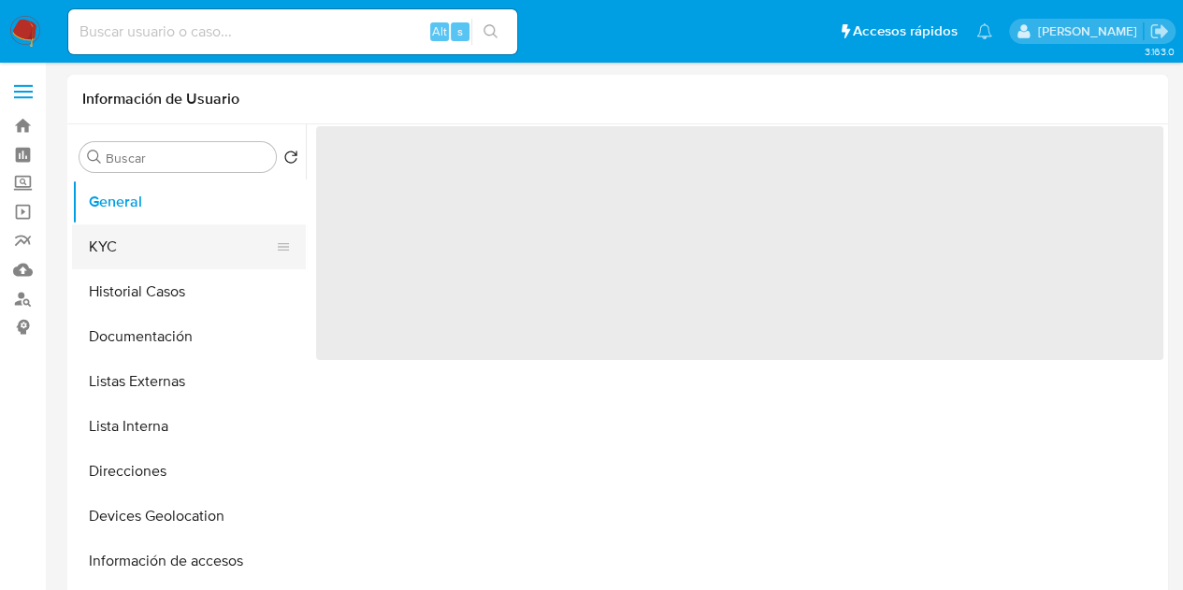
click at [172, 225] on button "KYC" at bounding box center [181, 246] width 219 height 45
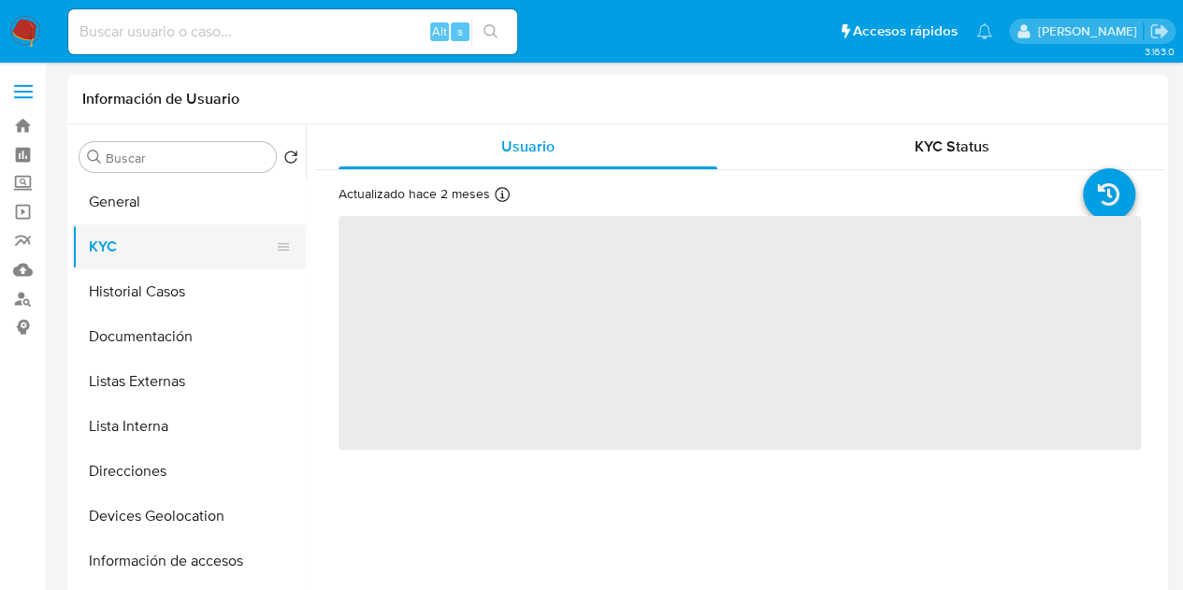
select select "10"
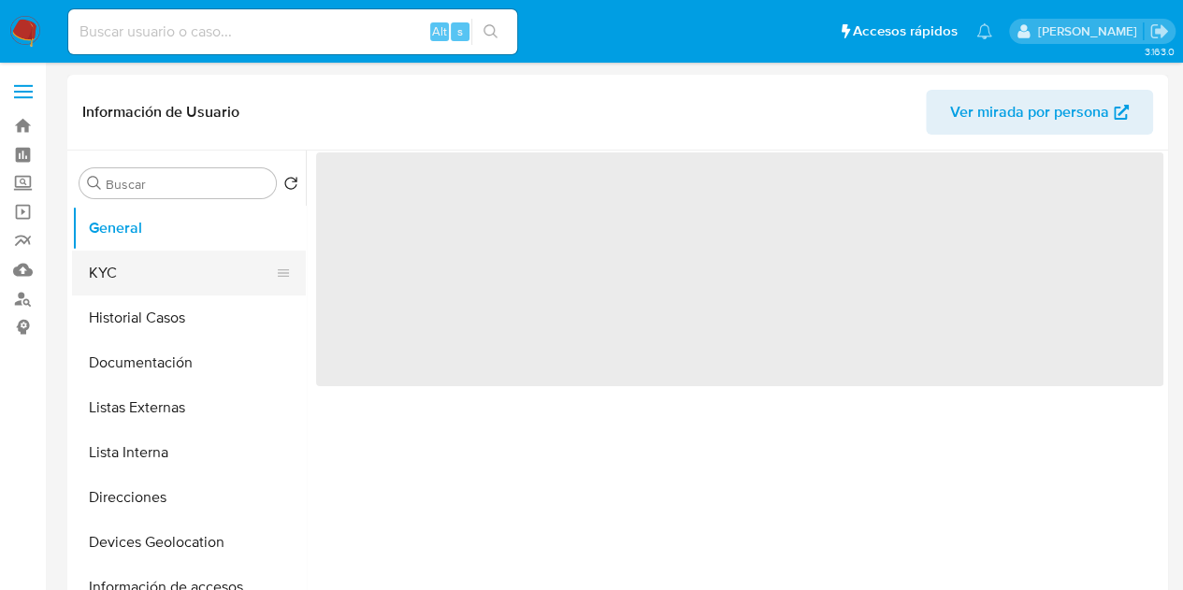
click at [191, 261] on button "KYC" at bounding box center [181, 273] width 219 height 45
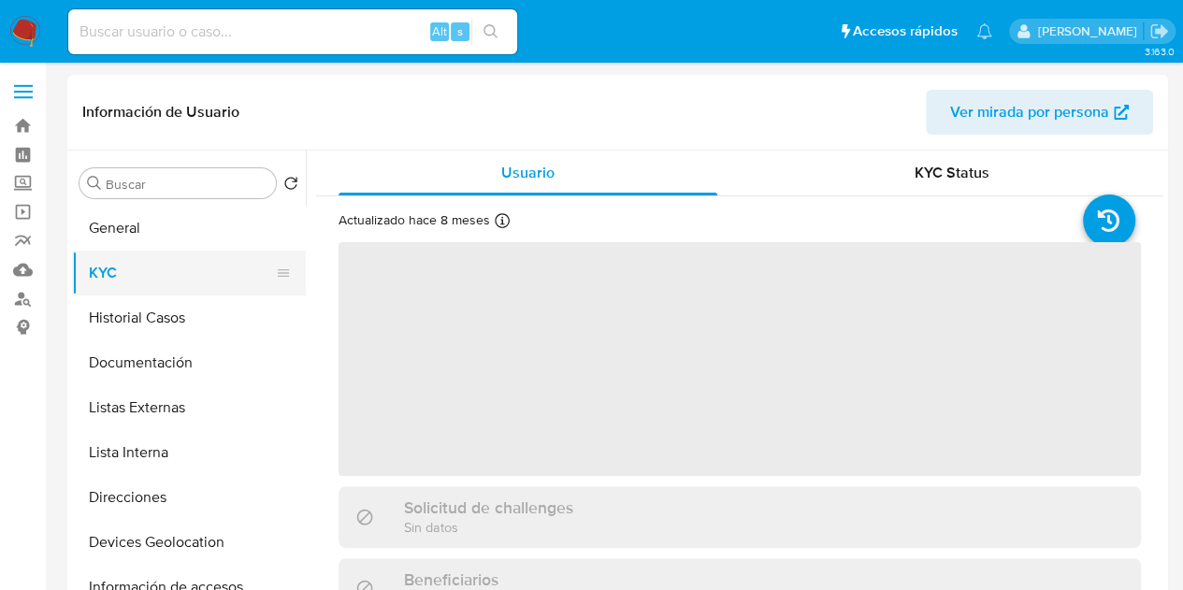
select select "10"
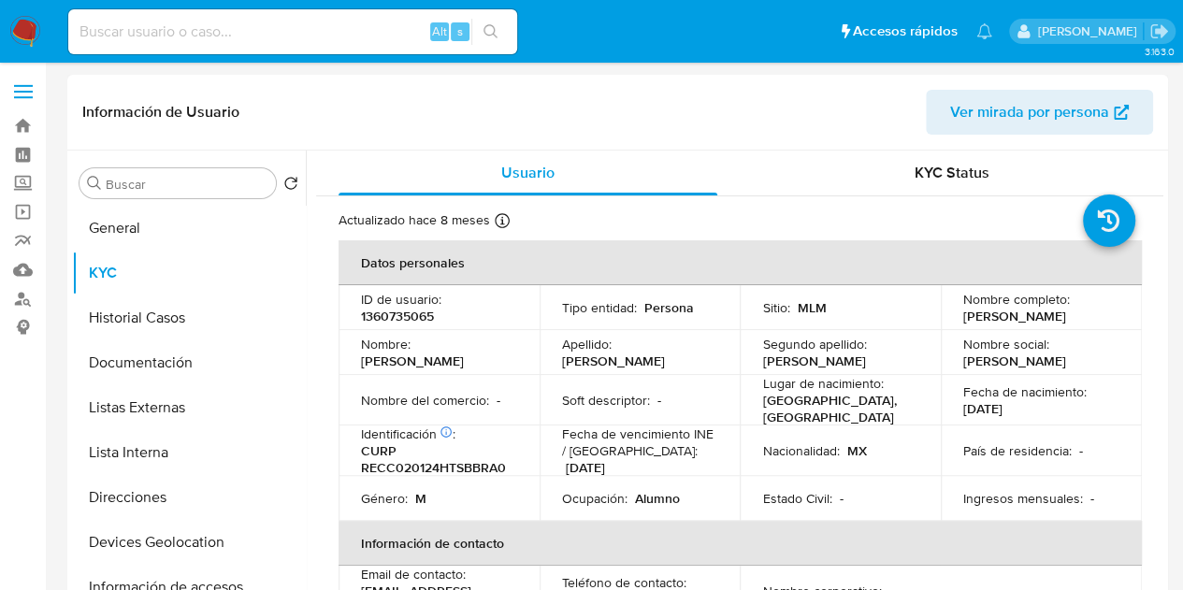
click at [393, 313] on p "1360735065" at bounding box center [397, 316] width 73 height 17
copy p "1360735065"
click at [180, 311] on button "Historial Casos" at bounding box center [181, 317] width 219 height 45
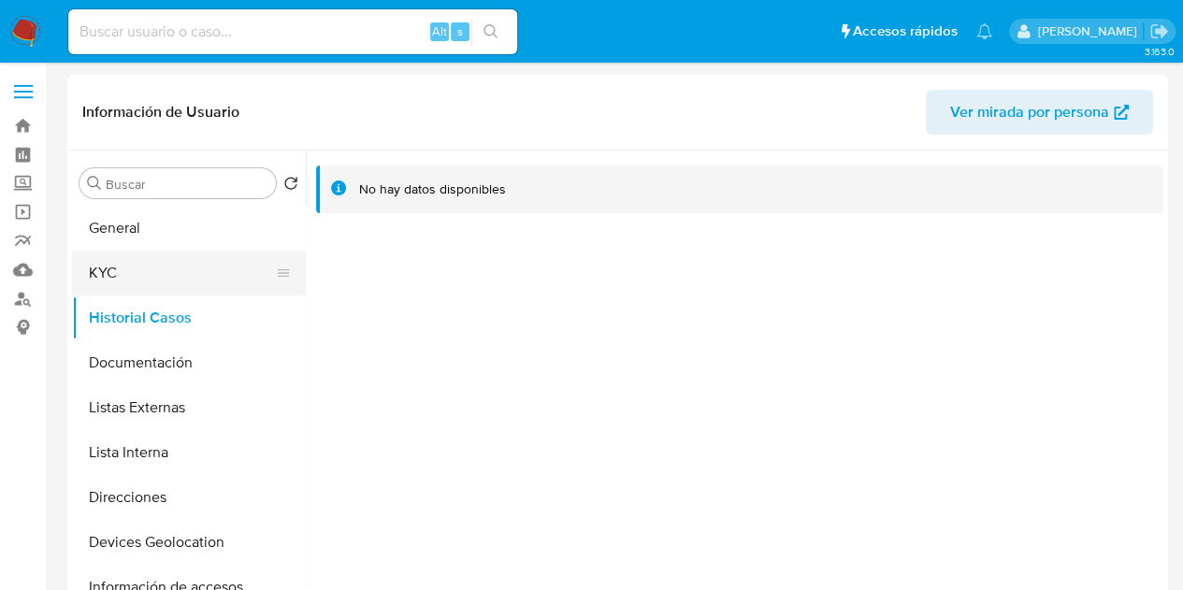
click at [195, 270] on button "KYC" at bounding box center [181, 273] width 219 height 45
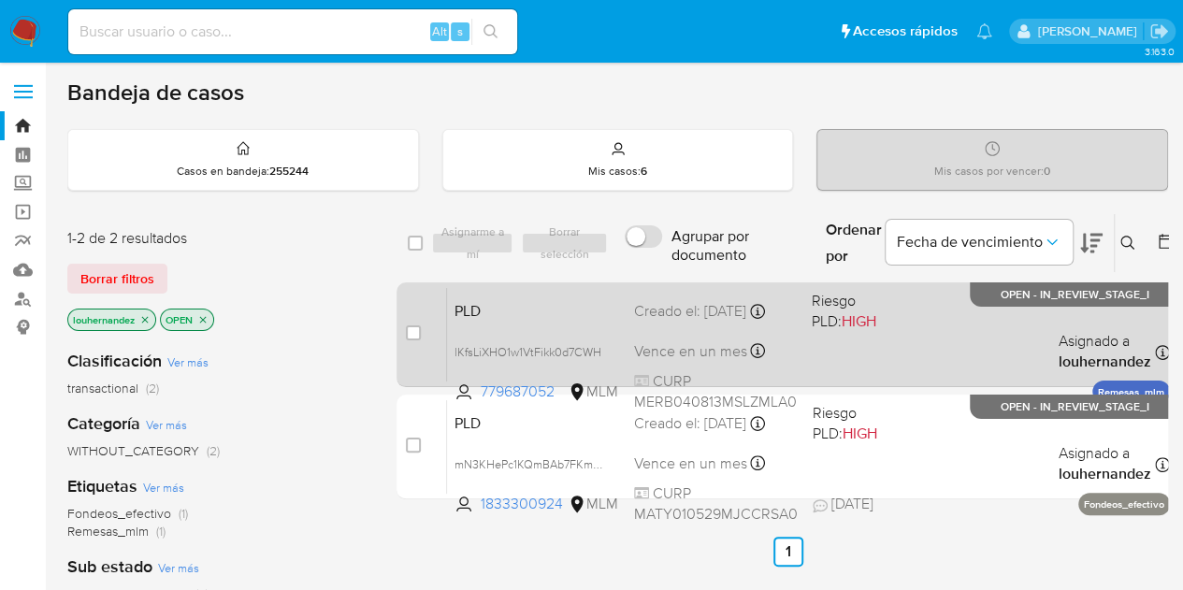
click at [937, 330] on div "PLD lKfsLiXHO1w1VtFikk0d7CWH 779687052 MLM Riesgo PLD: HIGH Creado el: [DATE] C…" at bounding box center [808, 334] width 723 height 94
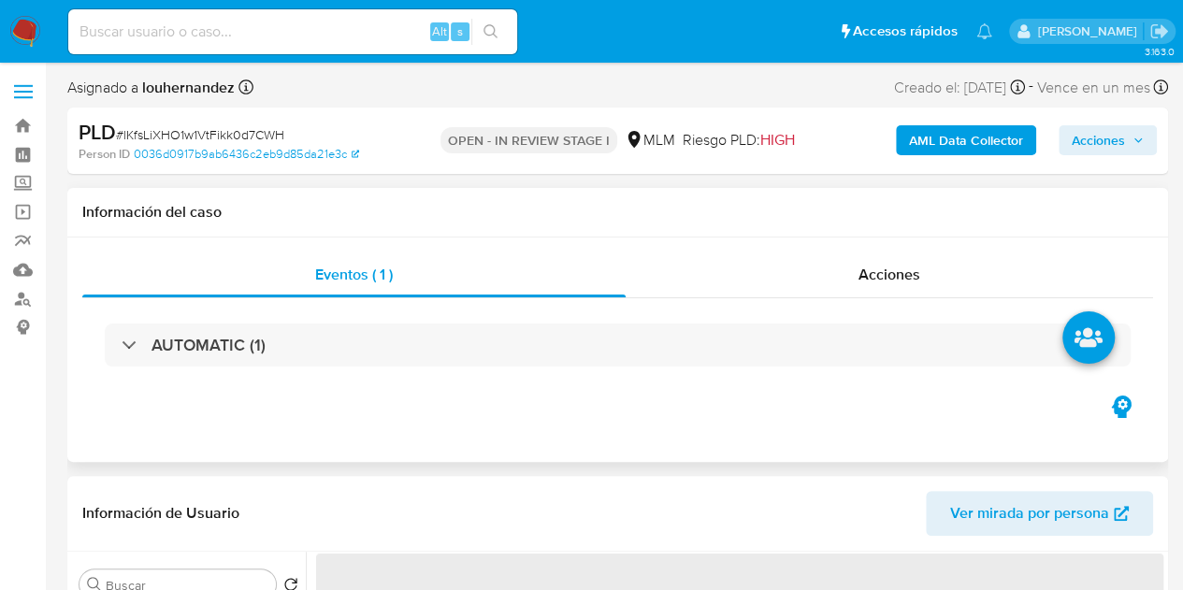
select select "10"
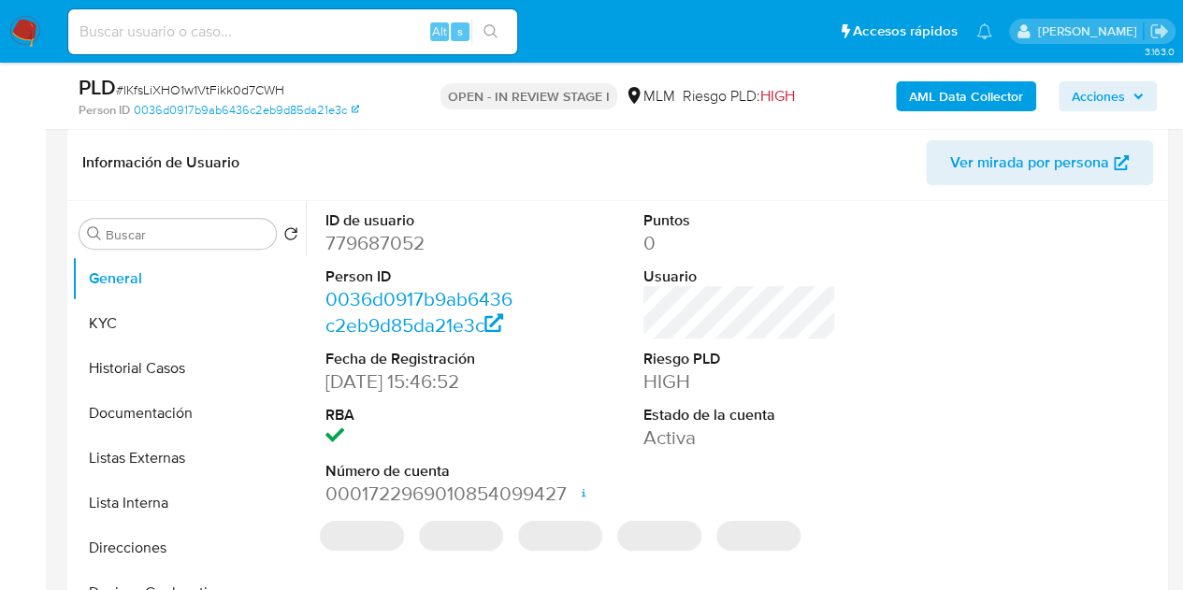
scroll to position [285, 0]
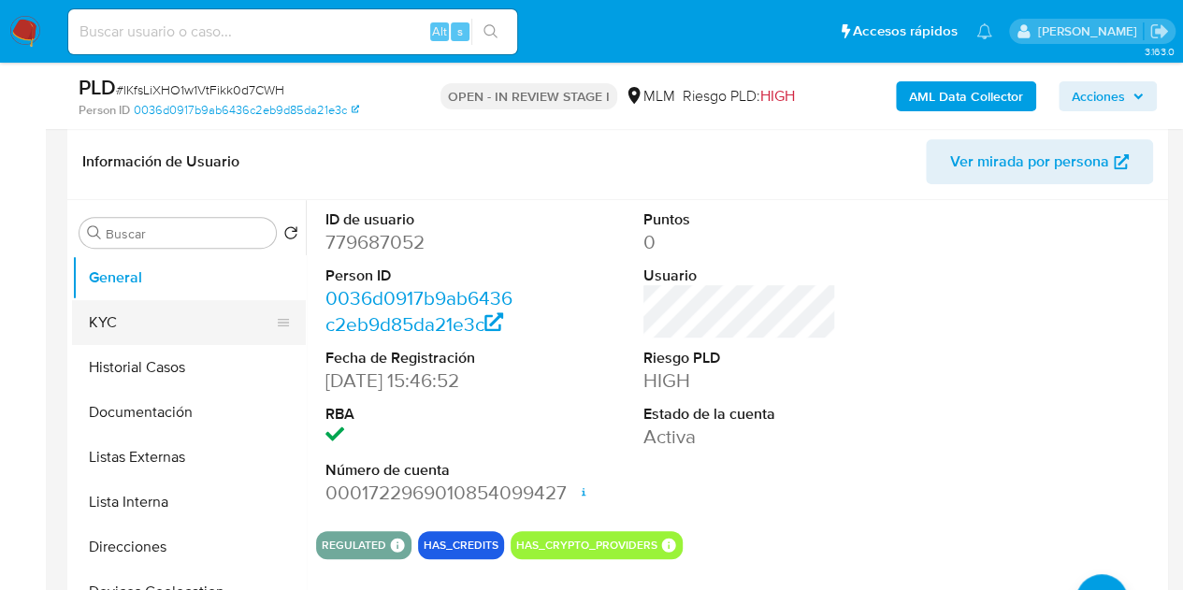
click at [149, 313] on button "KYC" at bounding box center [181, 322] width 219 height 45
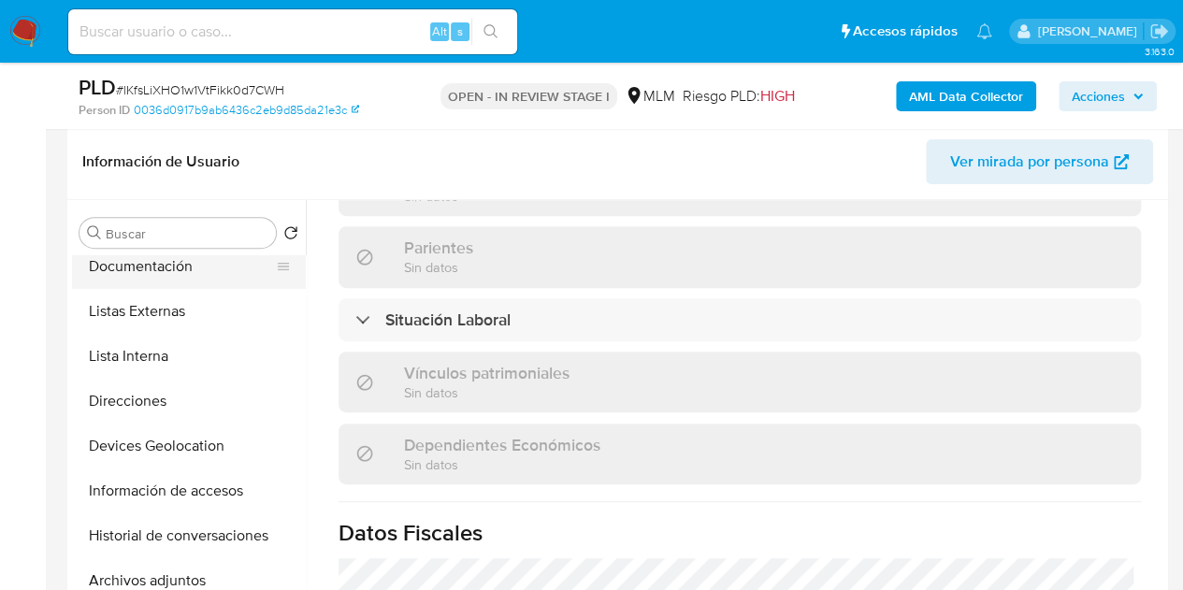
scroll to position [152, 0]
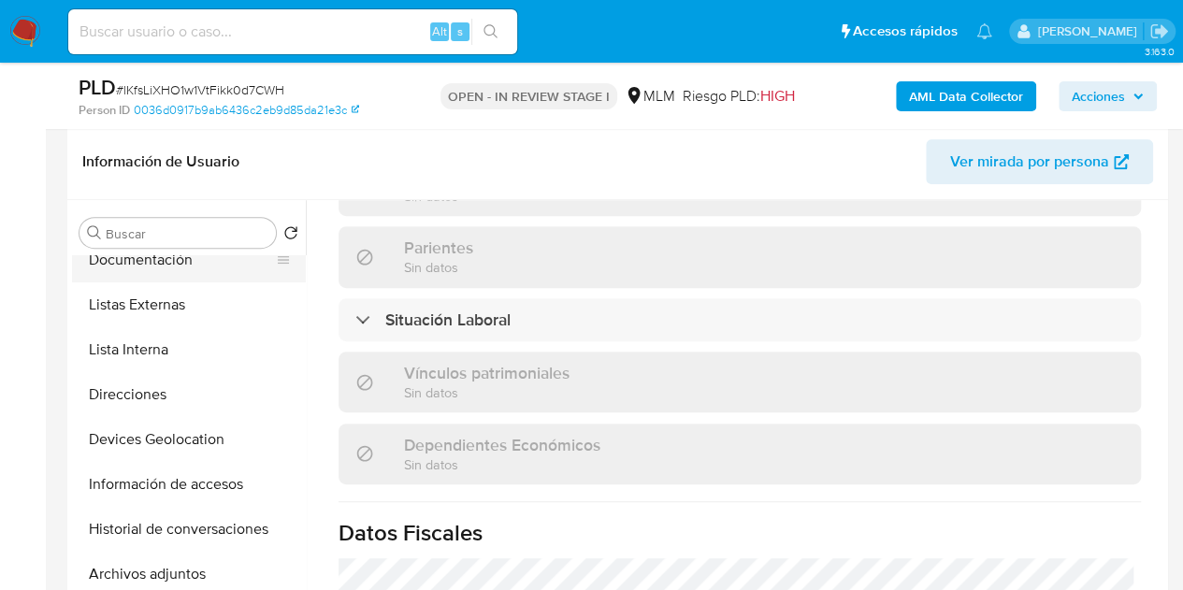
click at [180, 425] on button "Devices Geolocation" at bounding box center [189, 439] width 234 height 45
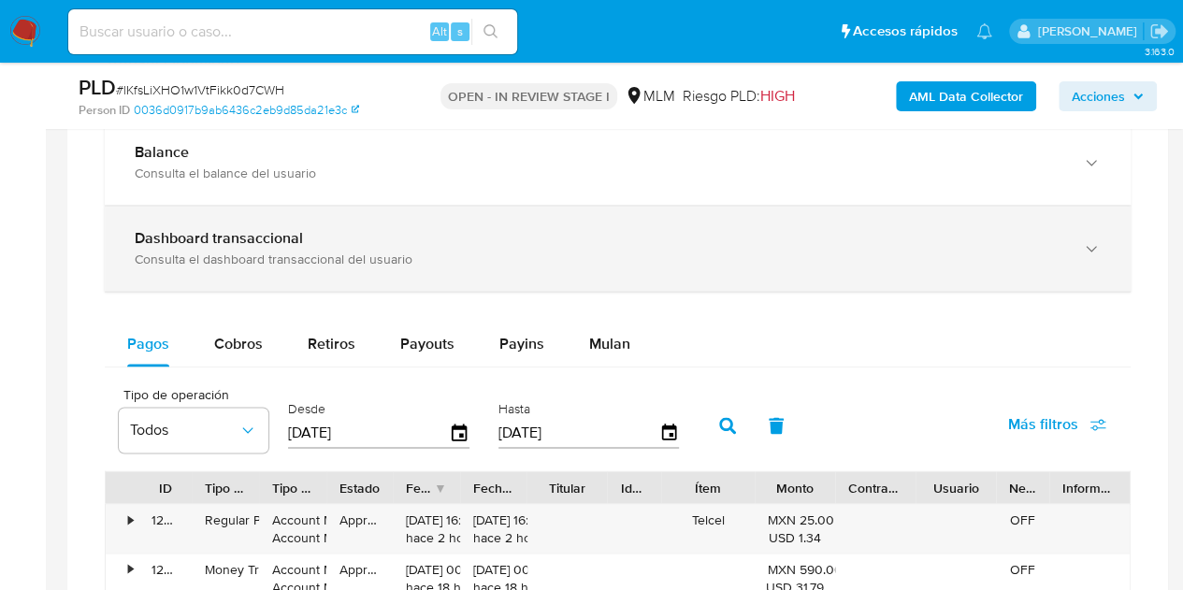
scroll to position [1319, 0]
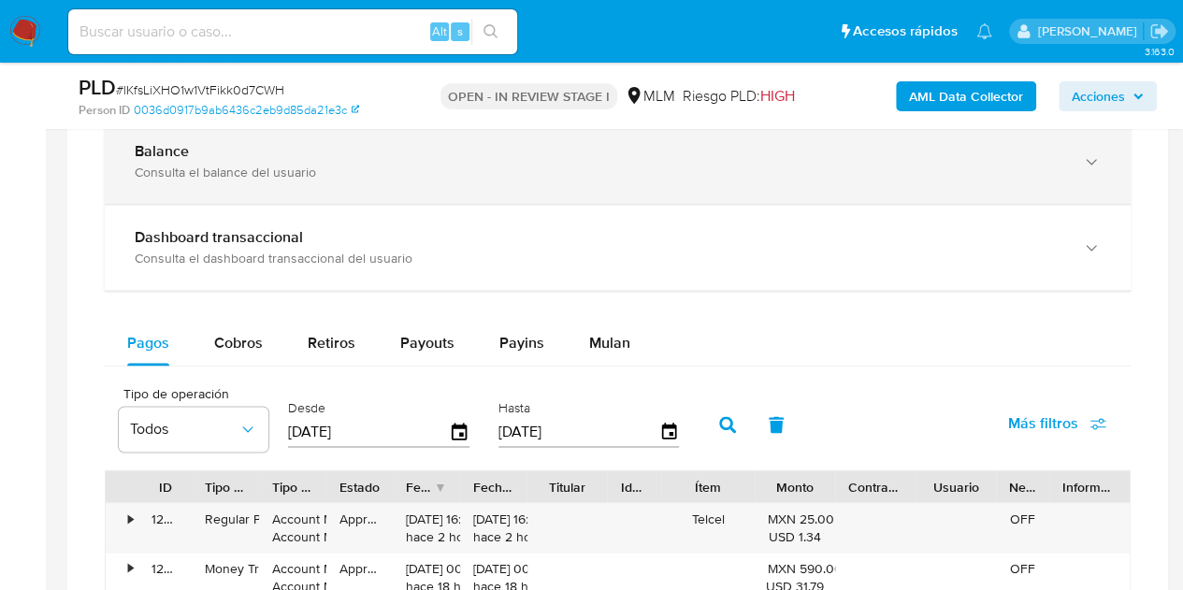
click at [367, 171] on div "Consulta el balance del usuario" at bounding box center [599, 172] width 928 height 17
